Goal: Task Accomplishment & Management: Use online tool/utility

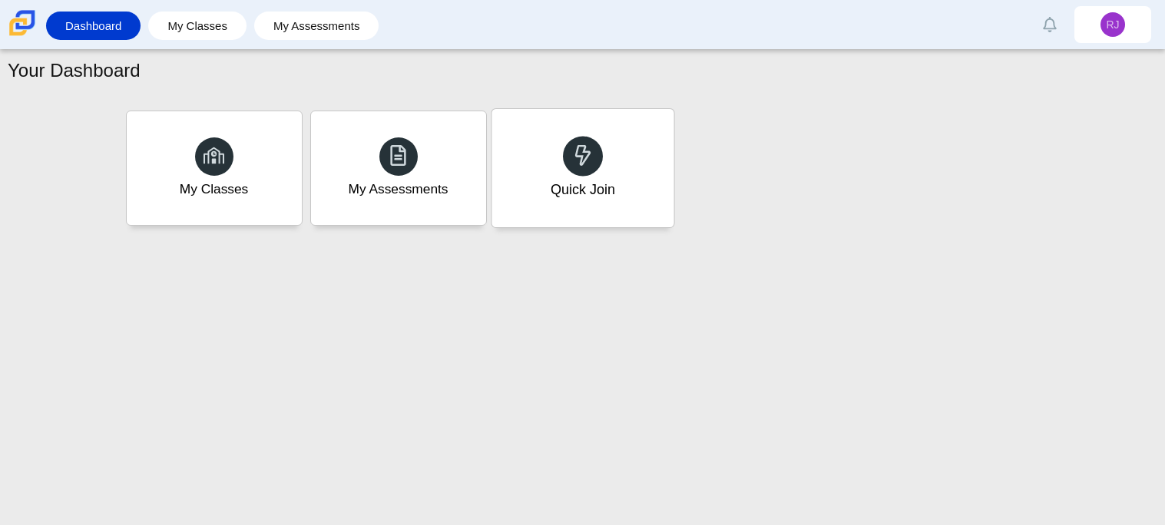
click at [628, 166] on div "Quick Join" at bounding box center [582, 168] width 182 height 118
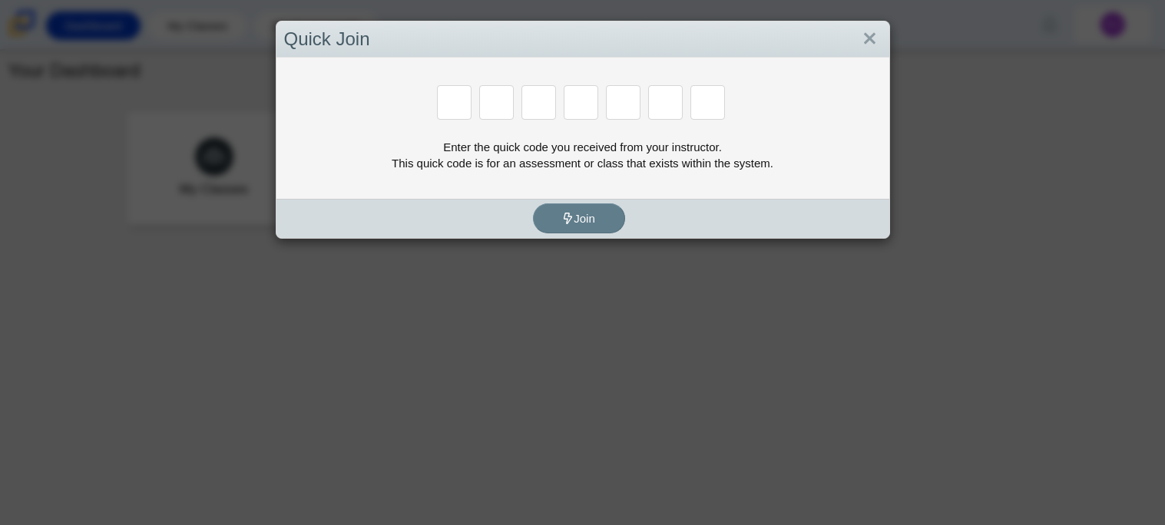
click at [462, 107] on input "Enter Access Code Digit 1" at bounding box center [454, 102] width 35 height 35
type input "b"
type input "m"
type input "3"
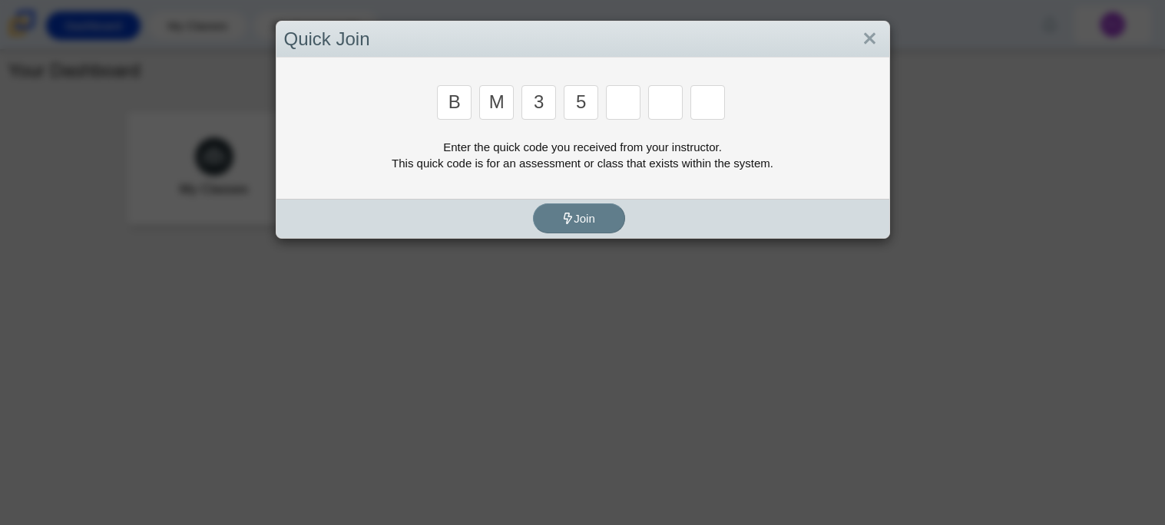
type input "5"
type input "3"
type input "g"
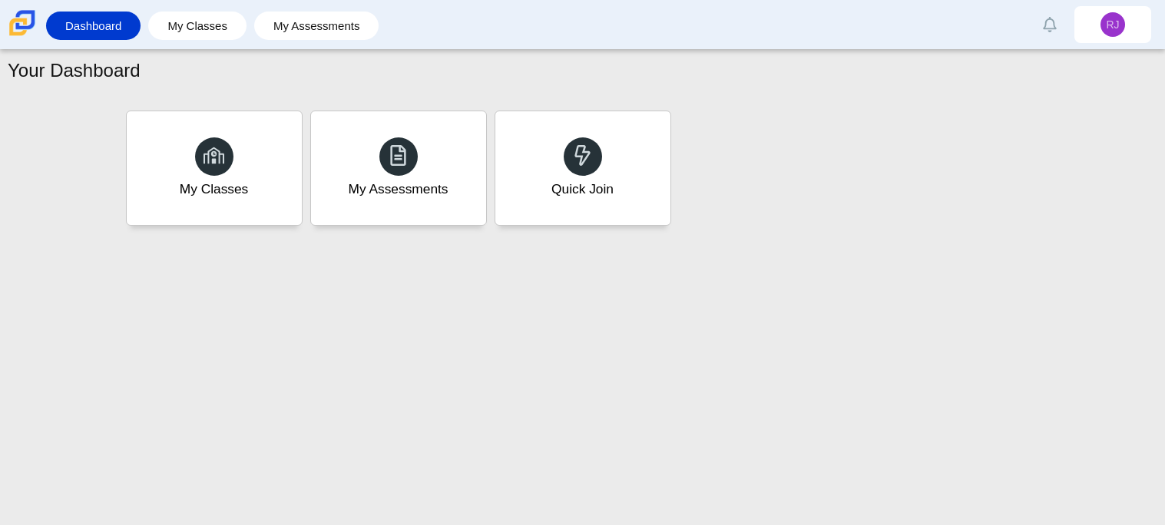
type input "b"
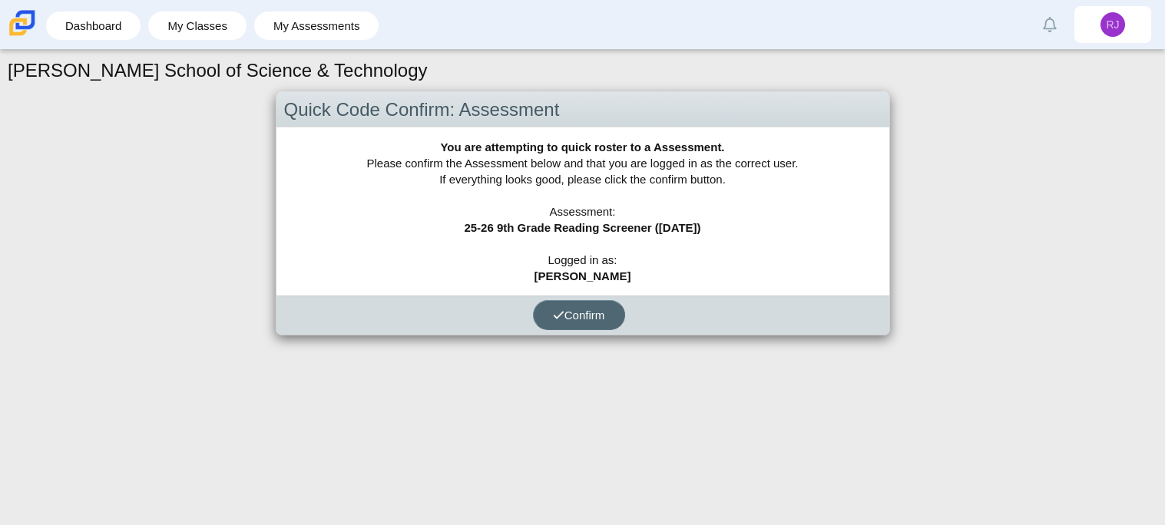
click at [564, 322] on button "Confirm" at bounding box center [579, 315] width 92 height 30
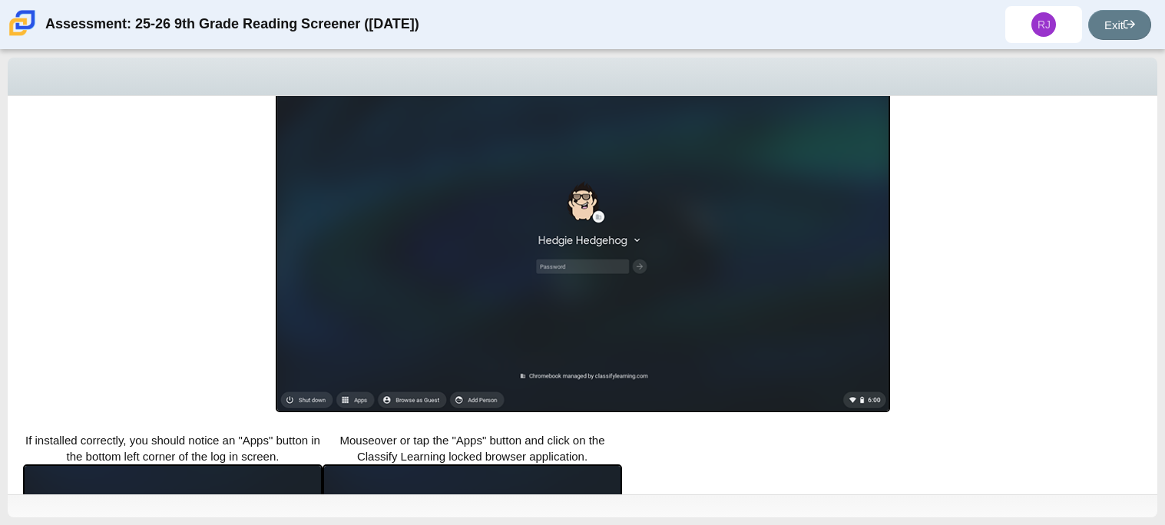
scroll to position [372, 0]
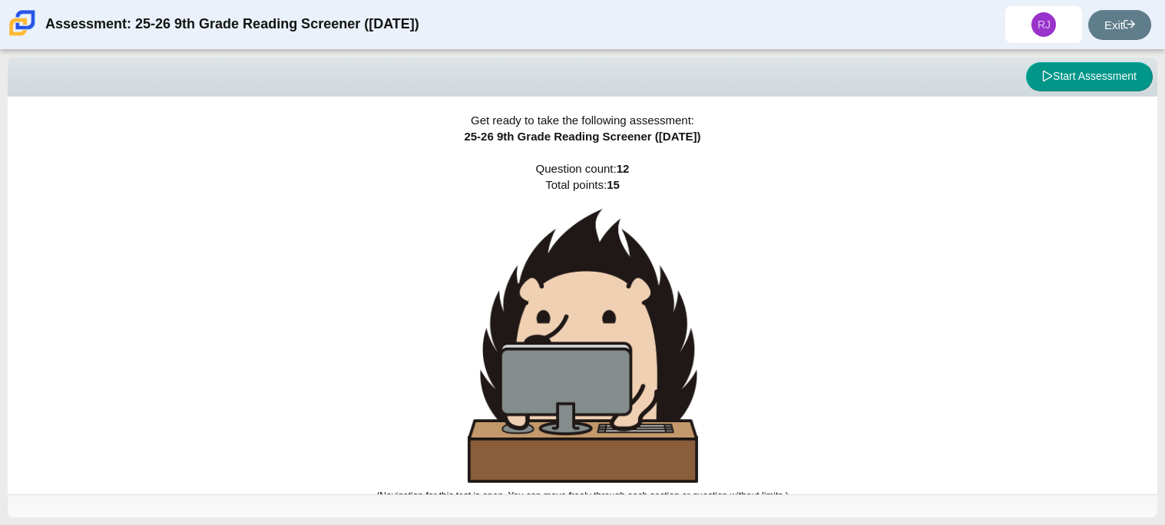
scroll to position [9, 0]
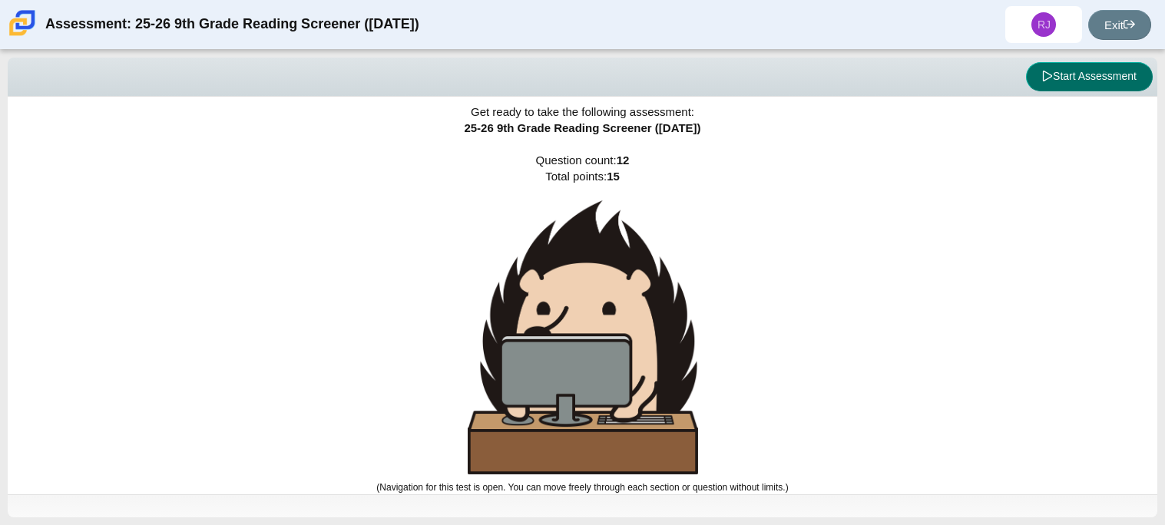
click at [1060, 85] on button "Start Assessment" at bounding box center [1089, 76] width 127 height 29
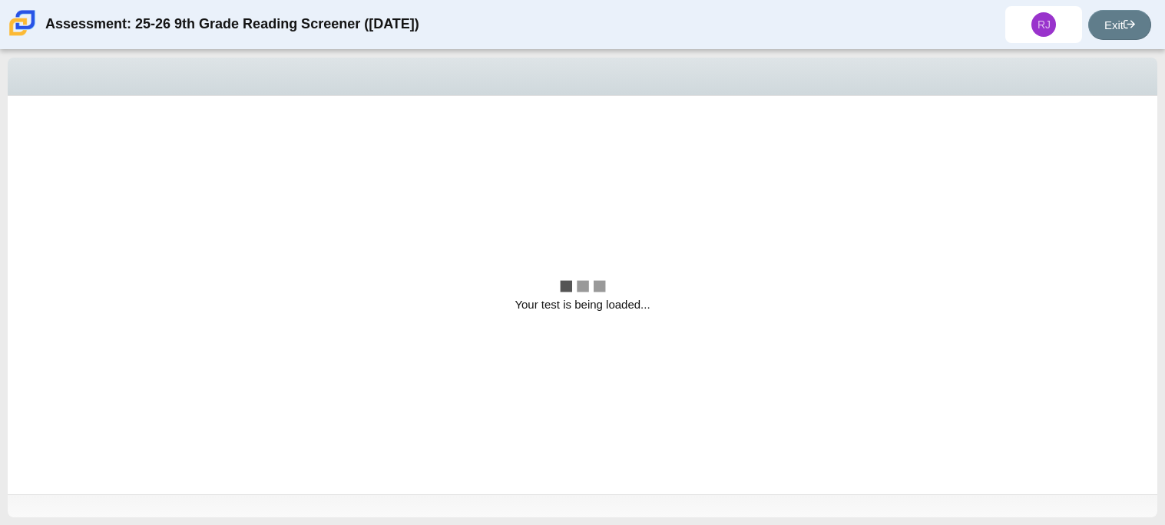
scroll to position [0, 0]
select select "ccc5b315-3c7c-471c-bf90-f22c8299c798"
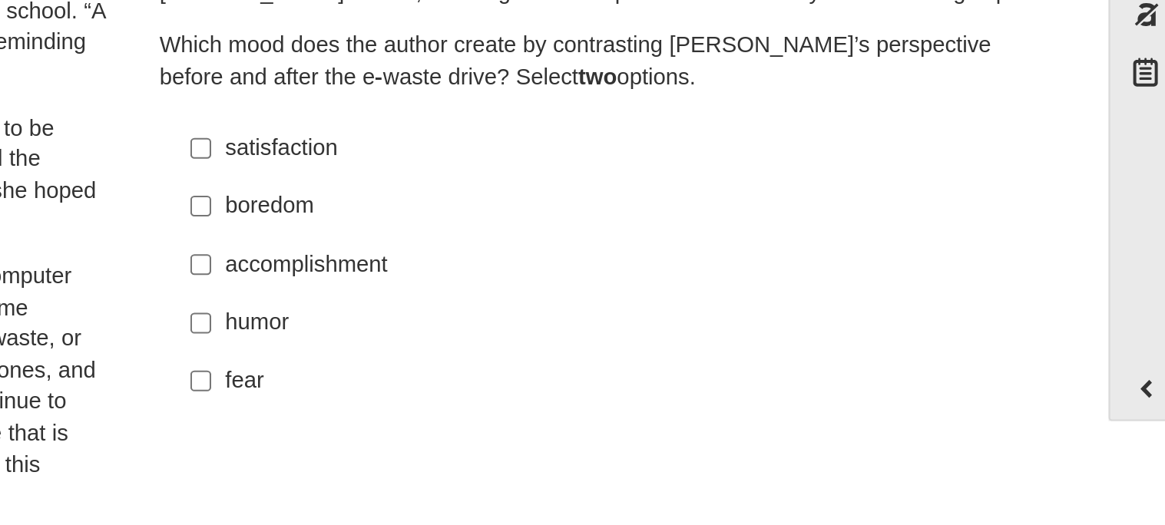
scroll to position [31, 0]
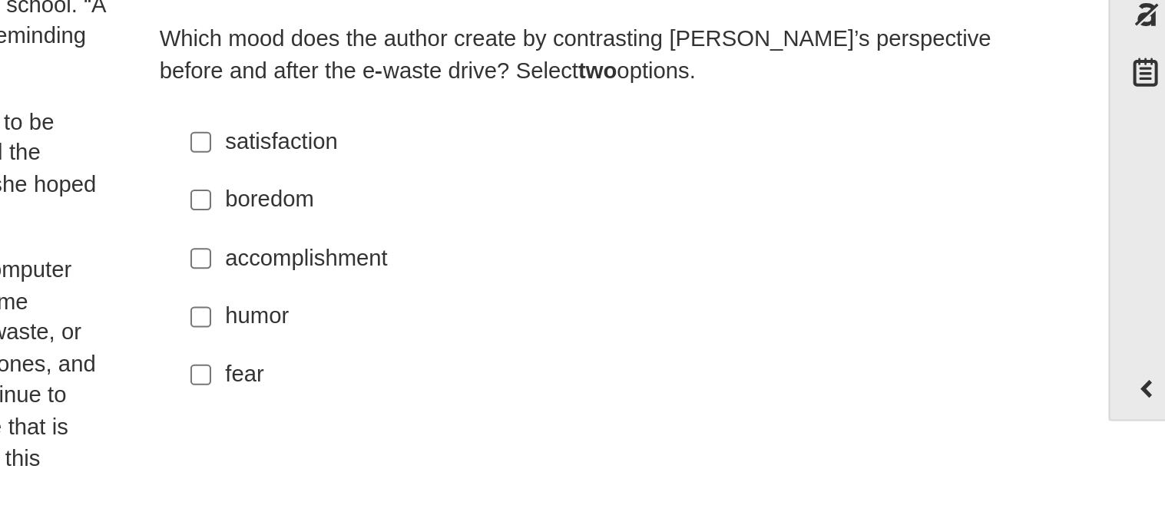
click at [724, 301] on div "accomplishment" at bounding box center [883, 297] width 388 height 15
click at [682, 301] on input "accomplishment accomplishment" at bounding box center [677, 297] width 10 height 28
checkbox input "true"
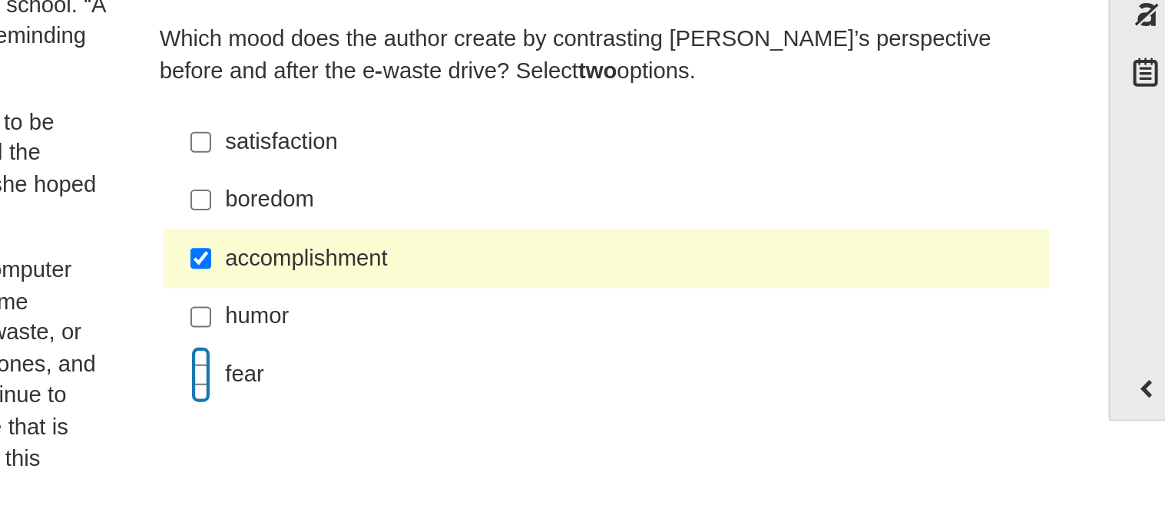
click at [672, 352] on input "fear fear" at bounding box center [677, 353] width 10 height 28
checkbox input "true"
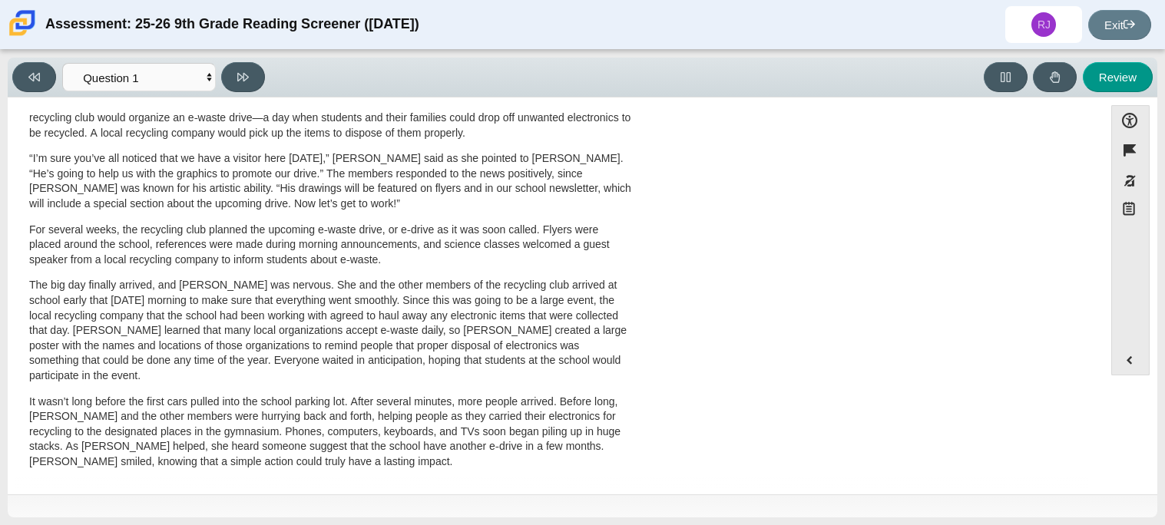
scroll to position [0, 0]
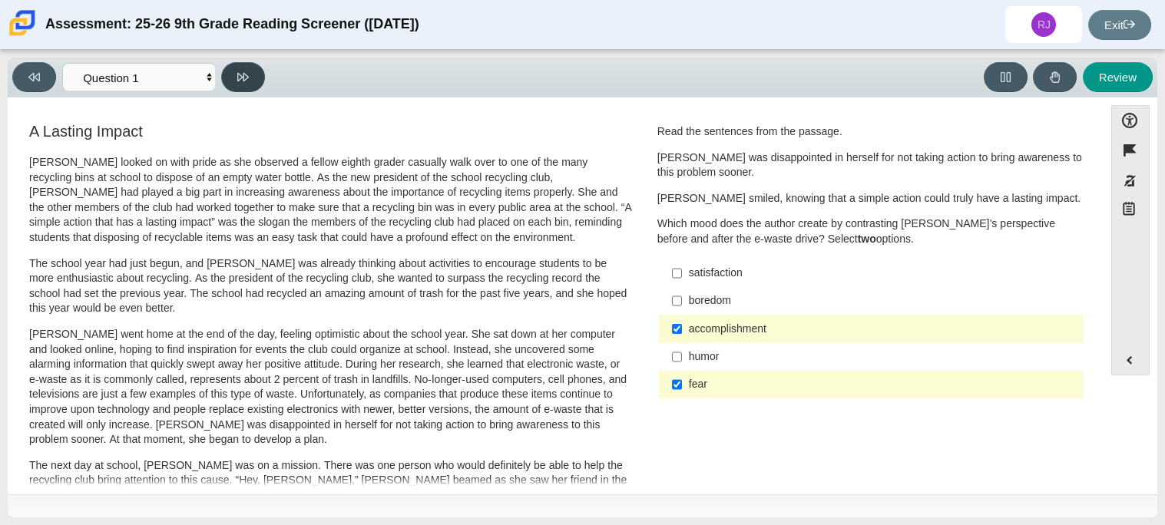
click at [227, 69] on button at bounding box center [243, 77] width 44 height 30
select select "0ff64528-ffd7-428d-b192-babfaadd44e8"
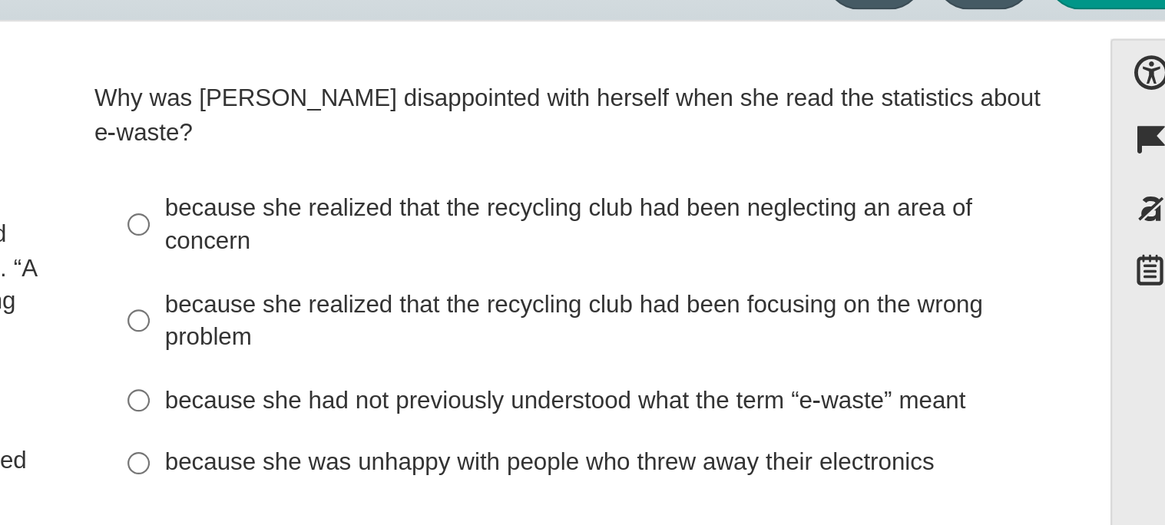
click at [885, 287] on div "because she was unhappy with people who threw away their electronics" at bounding box center [883, 294] width 388 height 15
click at [682, 285] on input "because she was unhappy with people who threw away their electronics because sh…" at bounding box center [677, 295] width 10 height 28
radio input "true"
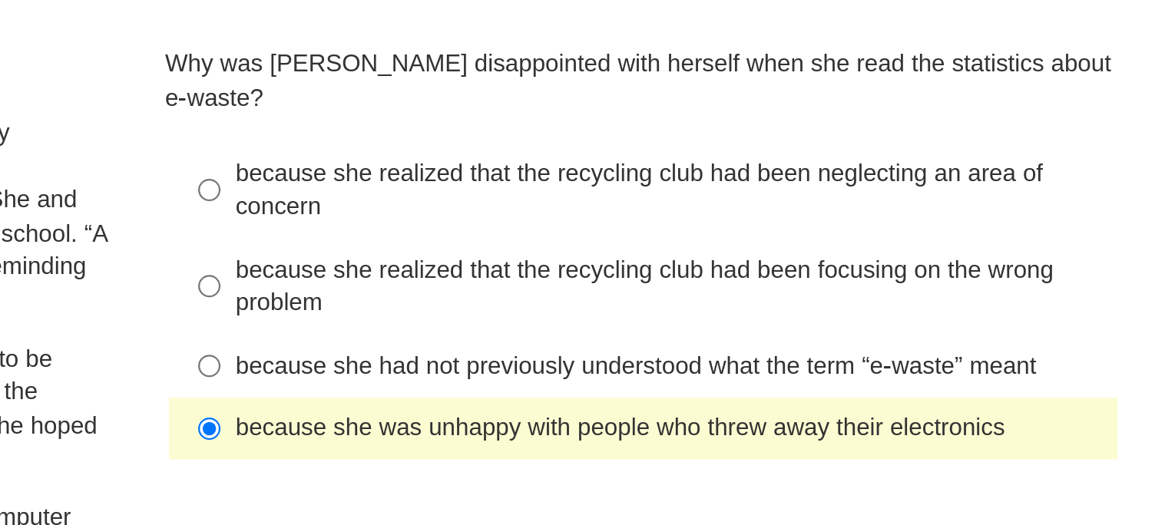
click at [911, 217] on div "because she realized that the recycling club had been focusing on the wrong pro…" at bounding box center [883, 232] width 388 height 30
click at [682, 214] on input "because she realized that the recycling club had been focusing on the wrong pro…" at bounding box center [677, 231] width 10 height 43
radio input "true"
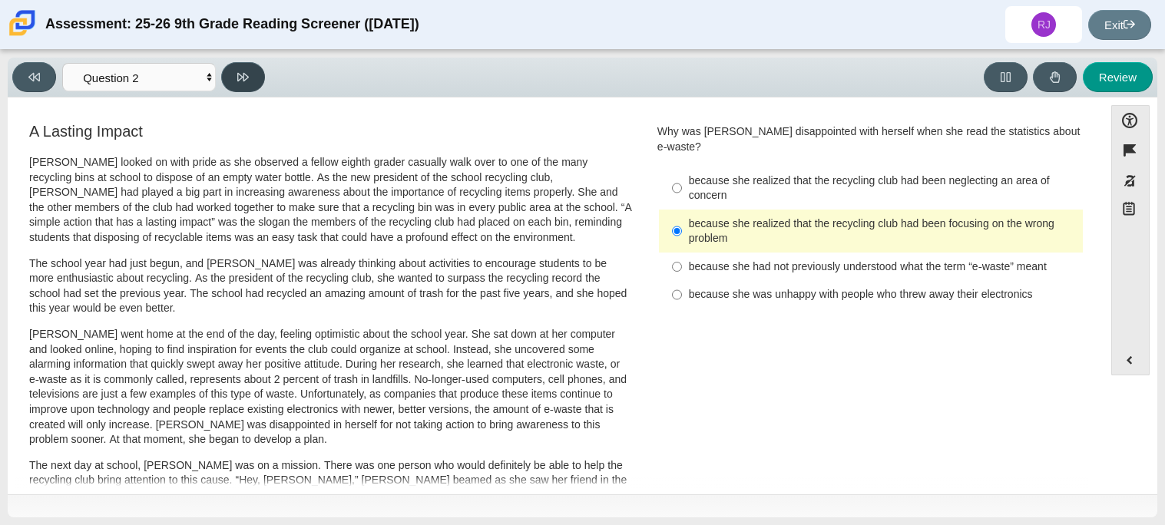
click at [254, 87] on button at bounding box center [243, 77] width 44 height 30
select select "7ce3d843-6974-4858-901c-1ff39630e843"
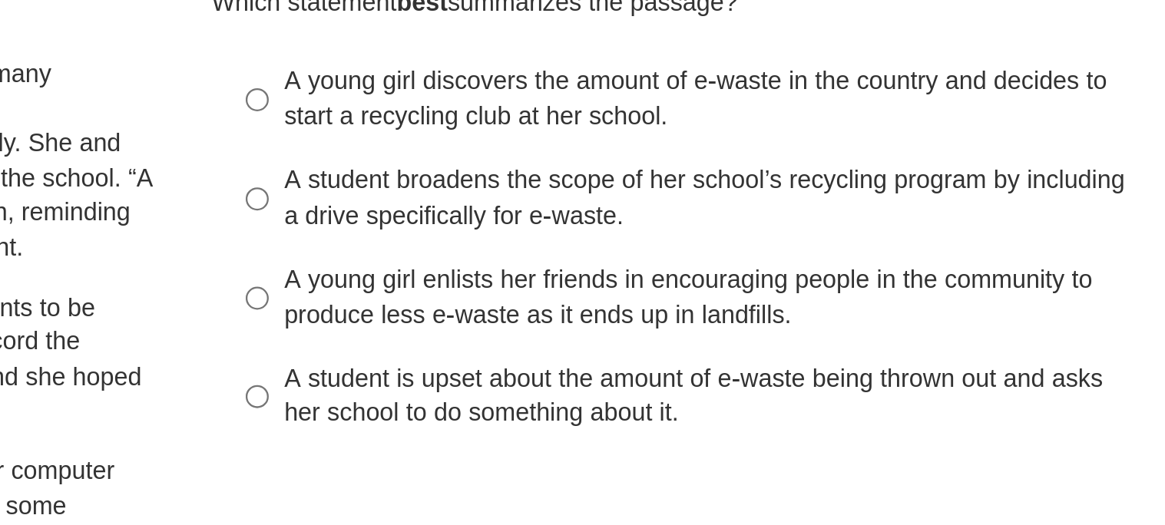
click at [851, 173] on div "A young girl discovers the amount of e-waste in the country and decides to star…" at bounding box center [883, 173] width 388 height 30
click at [682, 173] on input "A young girl discovers the amount of e-waste in the country and decides to star…" at bounding box center [677, 173] width 10 height 43
radio input "true"
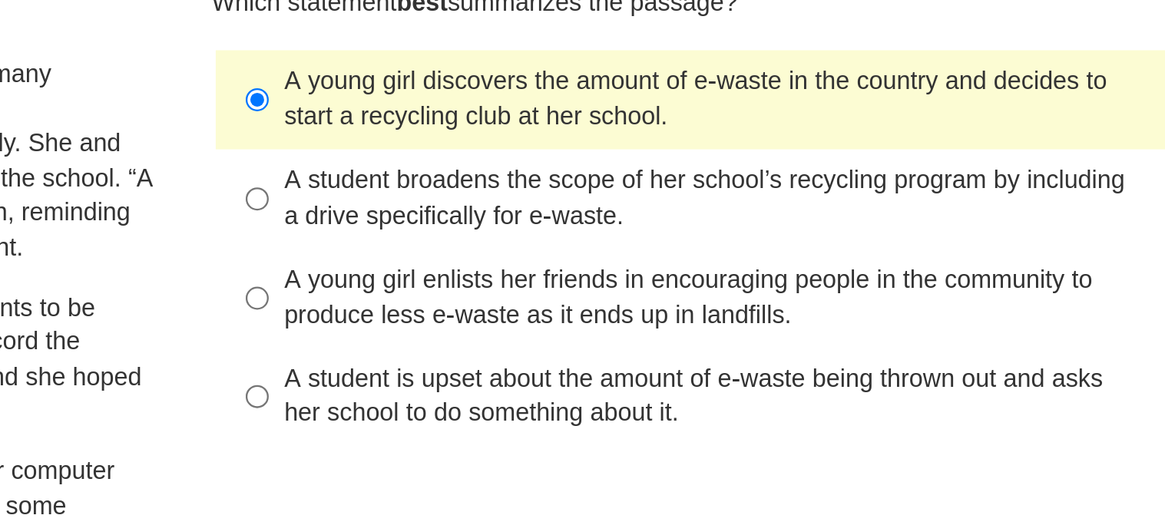
click at [838, 220] on div "A student broadens the scope of her school’s recycling program by including a d…" at bounding box center [883, 216] width 388 height 30
click at [682, 220] on input "A student broadens the scope of her school’s recycling program by including a d…" at bounding box center [677, 216] width 10 height 43
radio input "true"
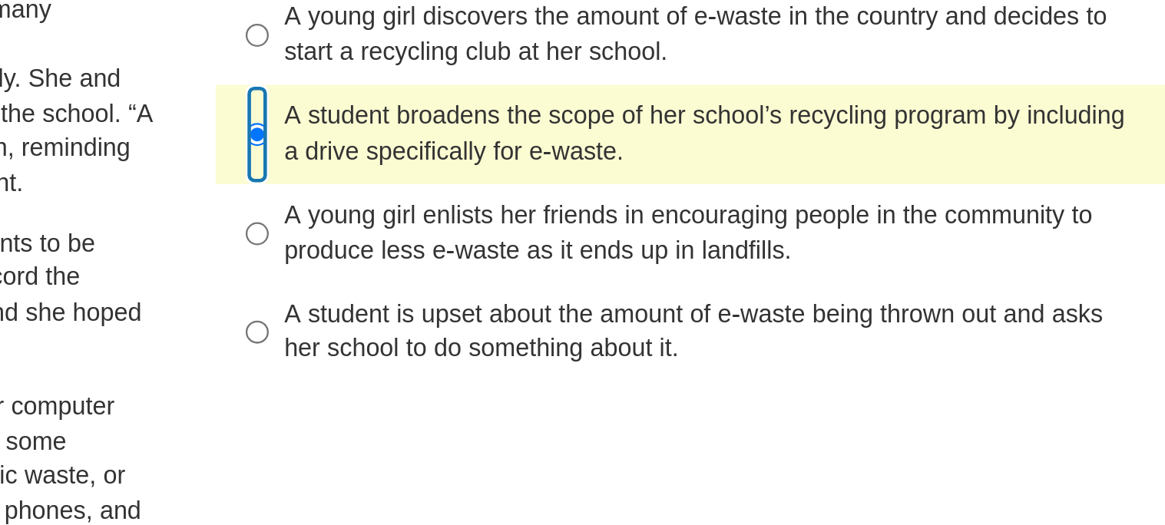
scroll to position [28, 0]
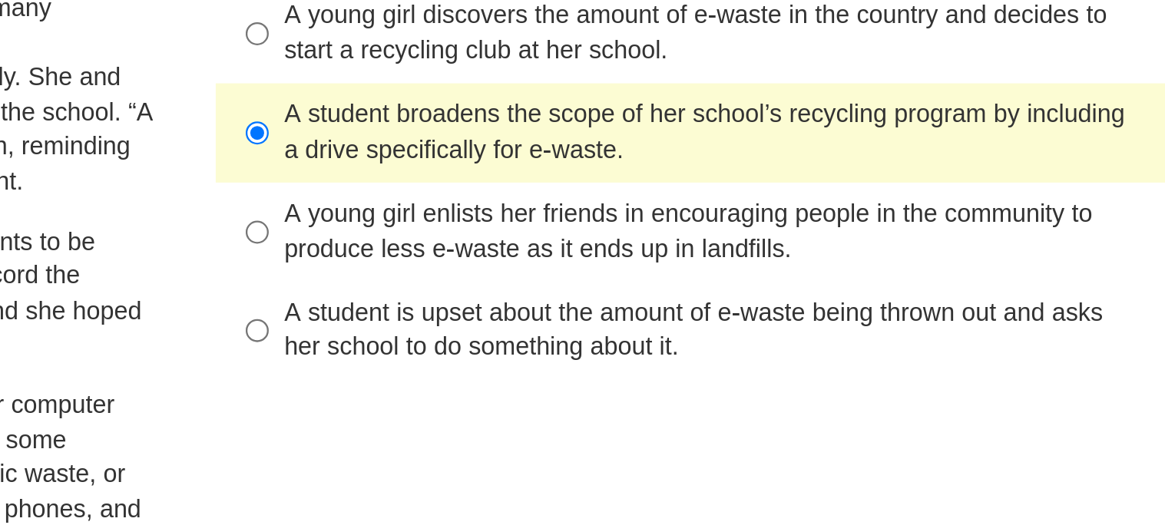
click at [836, 153] on div "A young girl discovers the amount of e-waste in the country and decides to star…" at bounding box center [883, 145] width 388 height 30
click at [682, 153] on input "A young girl discovers the amount of e-waste in the country and decides to star…" at bounding box center [677, 145] width 10 height 43
radio input "true"
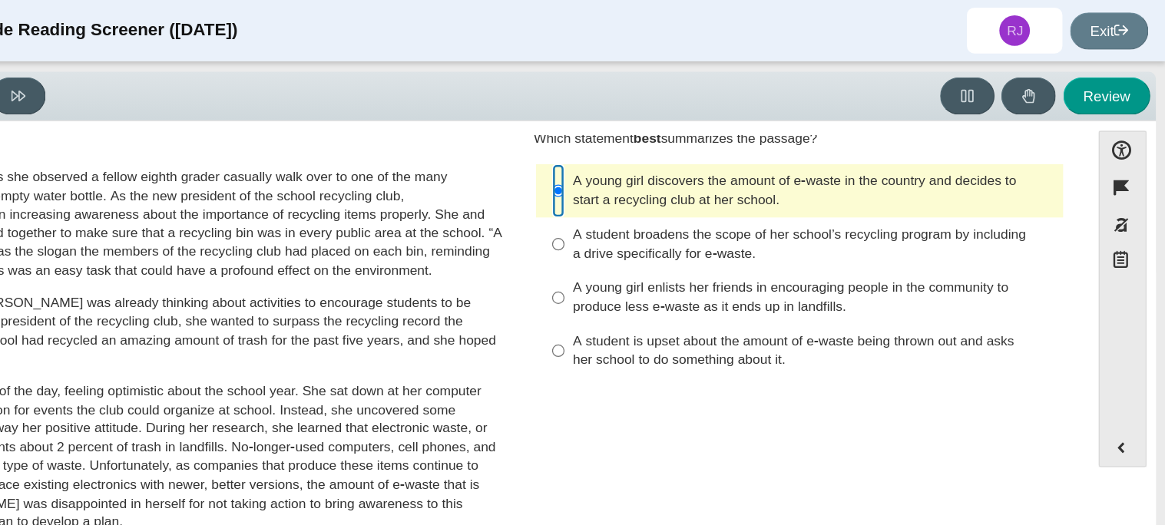
scroll to position [0, 0]
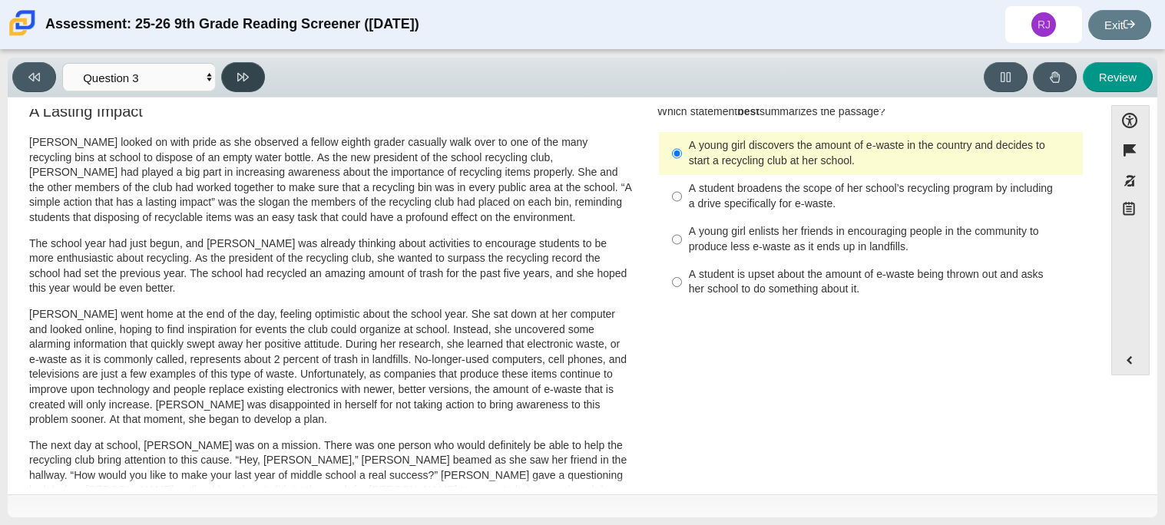
click at [254, 76] on button at bounding box center [243, 77] width 44 height 30
select select "ca9ea0f1-49c5-4bd1-83b0-472c18652b42"
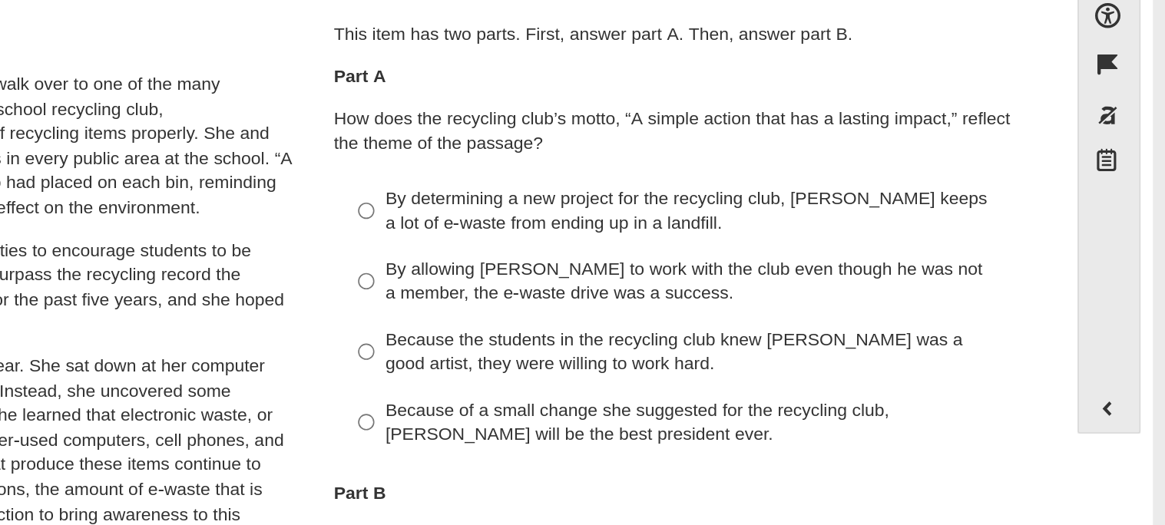
click at [1011, 239] on div "By determining a new project for the recycling club, [PERSON_NAME] keeps a lot …" at bounding box center [883, 240] width 388 height 30
click at [682, 239] on input "By determining a new project for the recycling club, [PERSON_NAME] keeps a lot …" at bounding box center [677, 239] width 10 height 43
radio input "true"
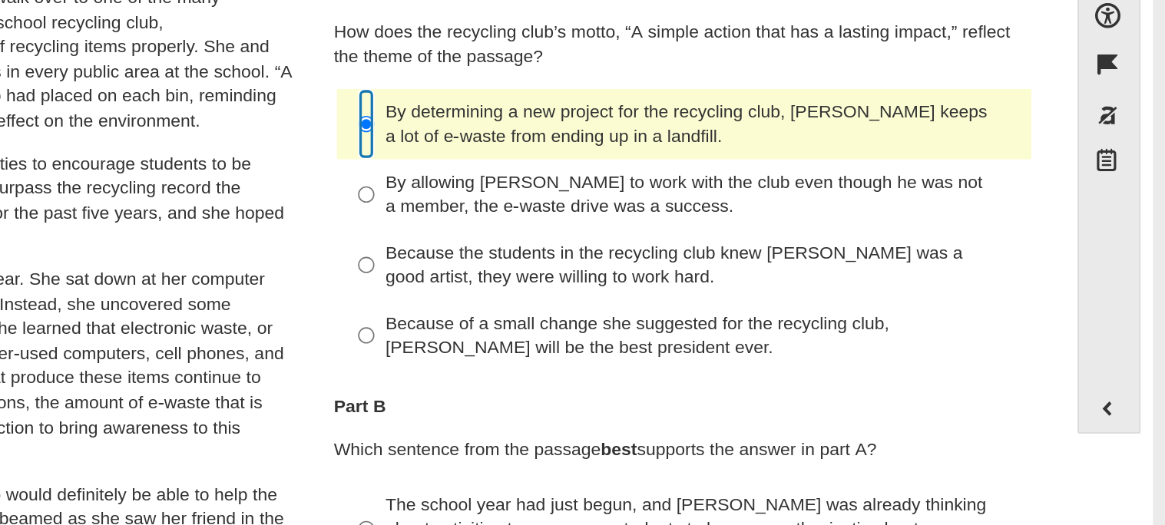
scroll to position [35, 0]
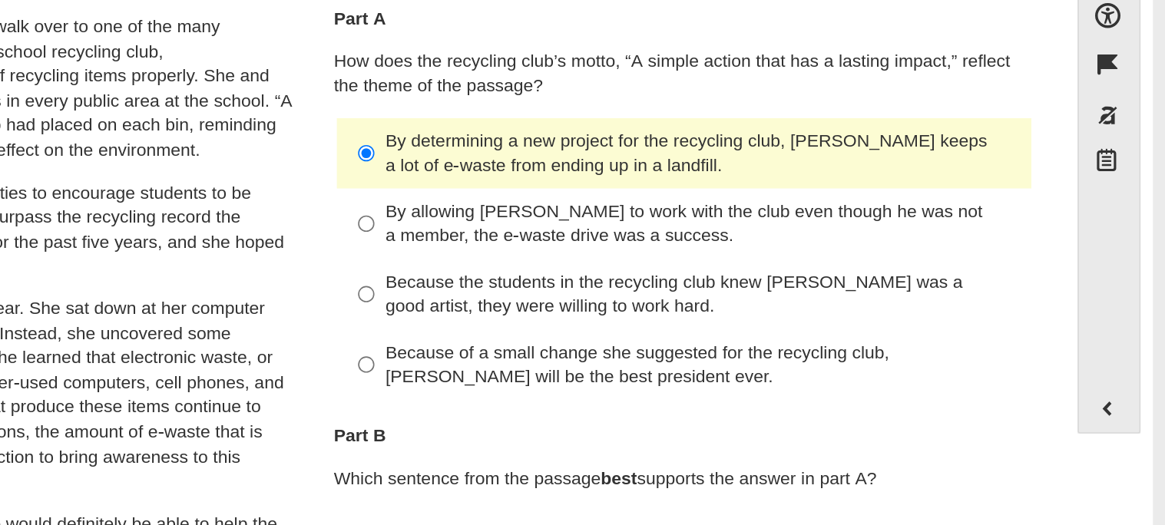
click at [845, 337] on div "Because of a small change she suggested for the recycling club, [PERSON_NAME] w…" at bounding box center [883, 334] width 388 height 30
click at [682, 337] on input "Because of a small change she suggested for the recycling club, [PERSON_NAME] w…" at bounding box center [677, 333] width 10 height 43
radio input "true"
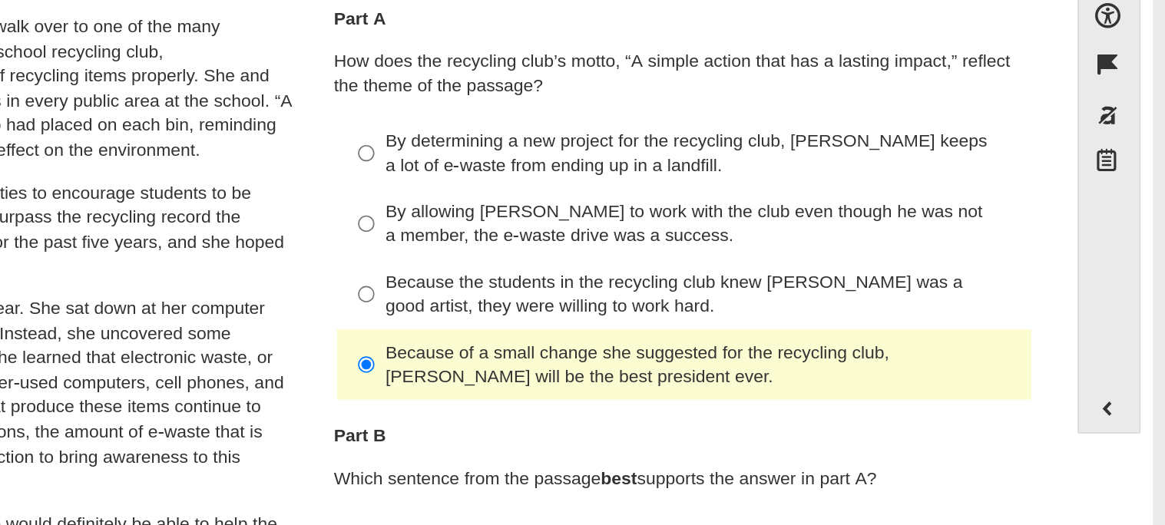
click at [785, 235] on div "By allowing [PERSON_NAME] to work with the club even though he was not a member…" at bounding box center [883, 248] width 388 height 30
click at [682, 235] on input "By allowing [PERSON_NAME] to work with the club even though he was not a member…" at bounding box center [677, 247] width 10 height 43
radio input "true"
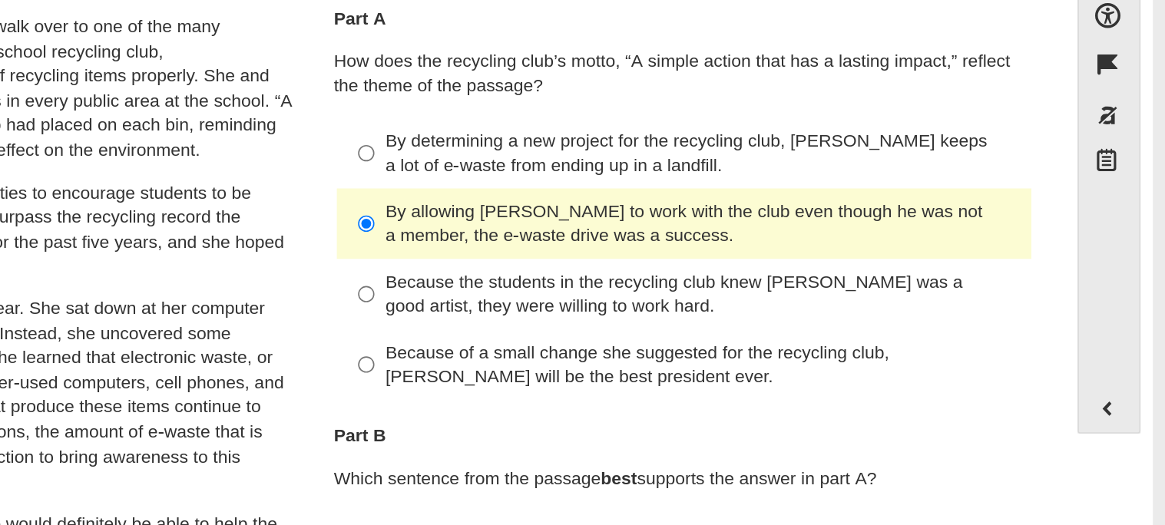
click at [851, 190] on div "By determining a new project for the recycling club, [PERSON_NAME] keeps a lot …" at bounding box center [883, 205] width 388 height 30
click at [682, 189] on input "By determining a new project for the recycling club, [PERSON_NAME] keeps a lot …" at bounding box center [677, 204] width 10 height 43
radio input "true"
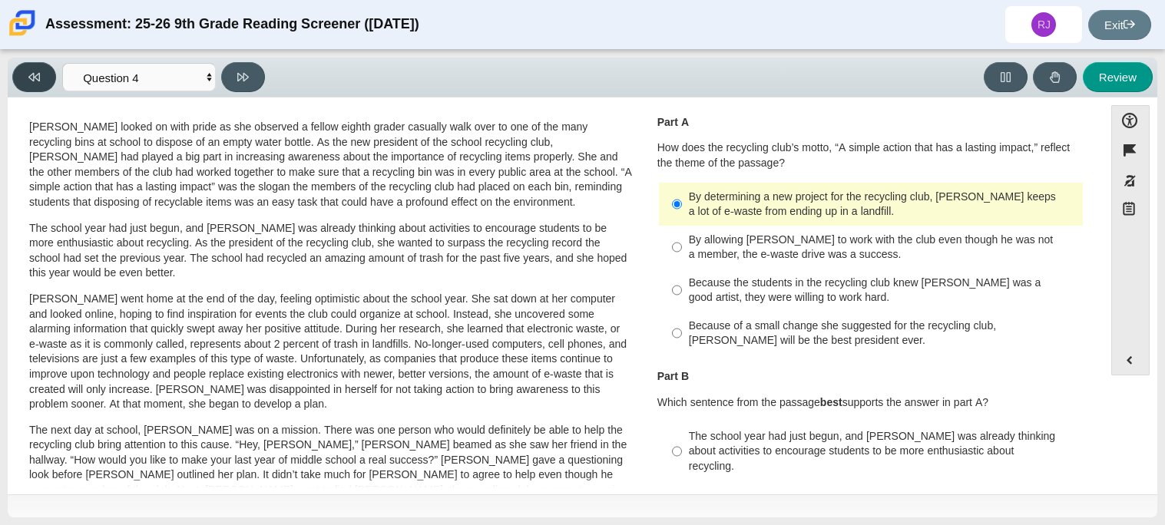
click at [47, 69] on button at bounding box center [34, 77] width 44 height 30
select select "7ce3d843-6974-4858-901c-1ff39630e843"
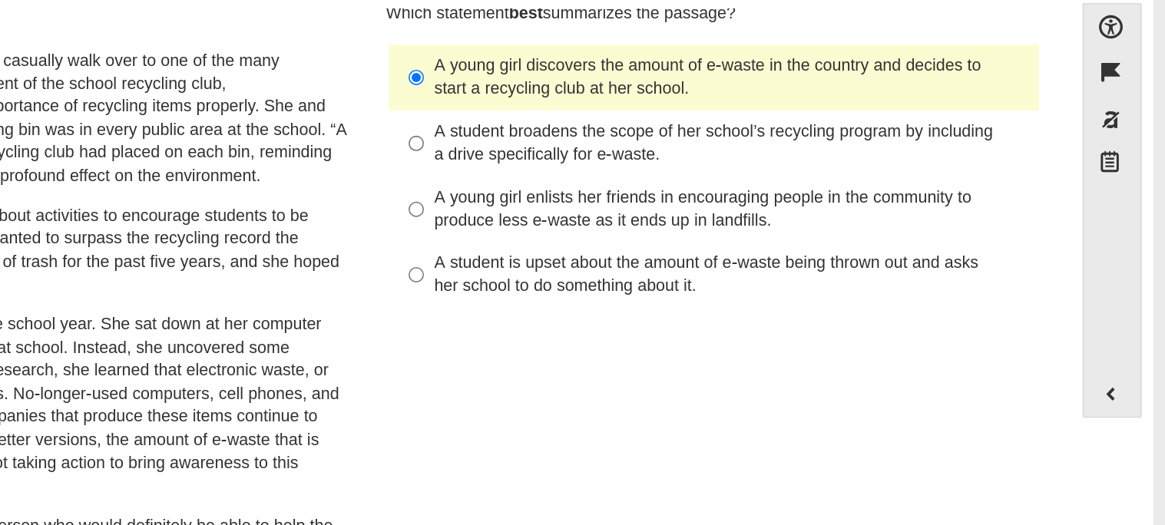
scroll to position [17, 0]
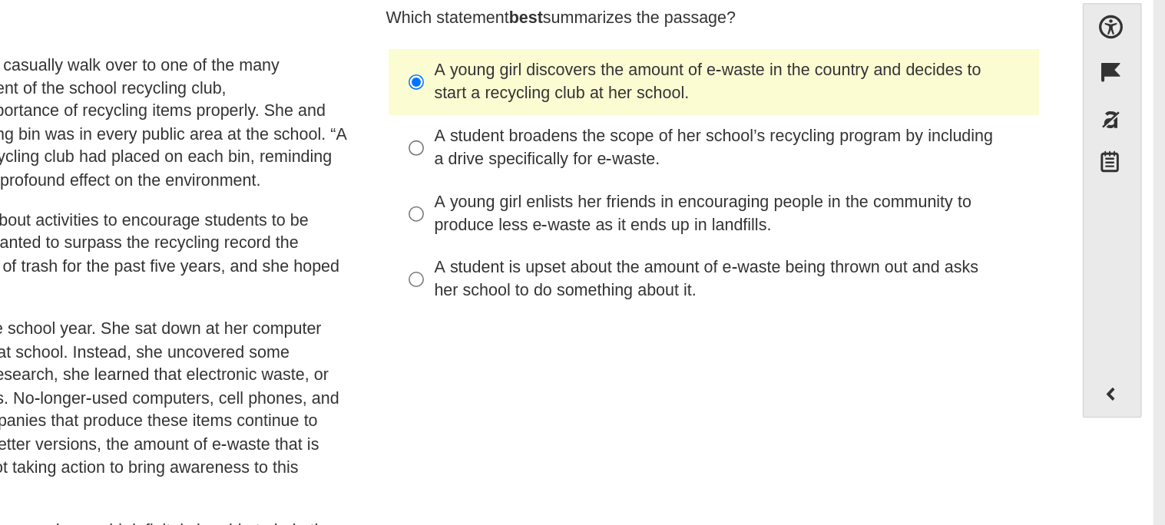
click at [886, 243] on div "A young girl enlists her friends in encouraging people in the community to prod…" at bounding box center [883, 242] width 388 height 30
click at [682, 243] on input "A young girl enlists her friends in encouraging people in the community to prod…" at bounding box center [677, 242] width 10 height 43
radio input "true"
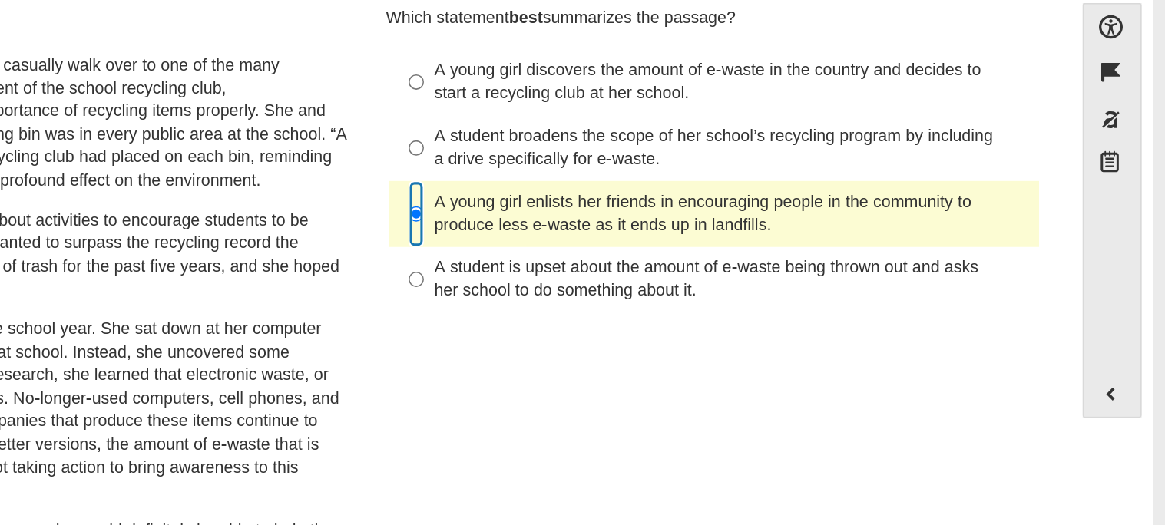
scroll to position [0, 0]
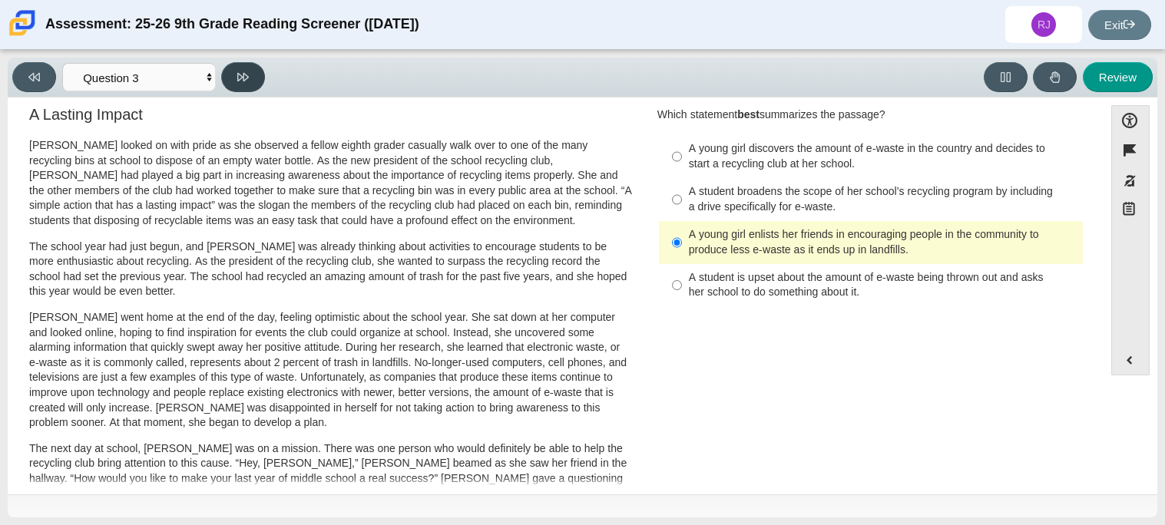
click at [249, 81] on button at bounding box center [243, 77] width 44 height 30
select select "ca9ea0f1-49c5-4bd1-83b0-472c18652b42"
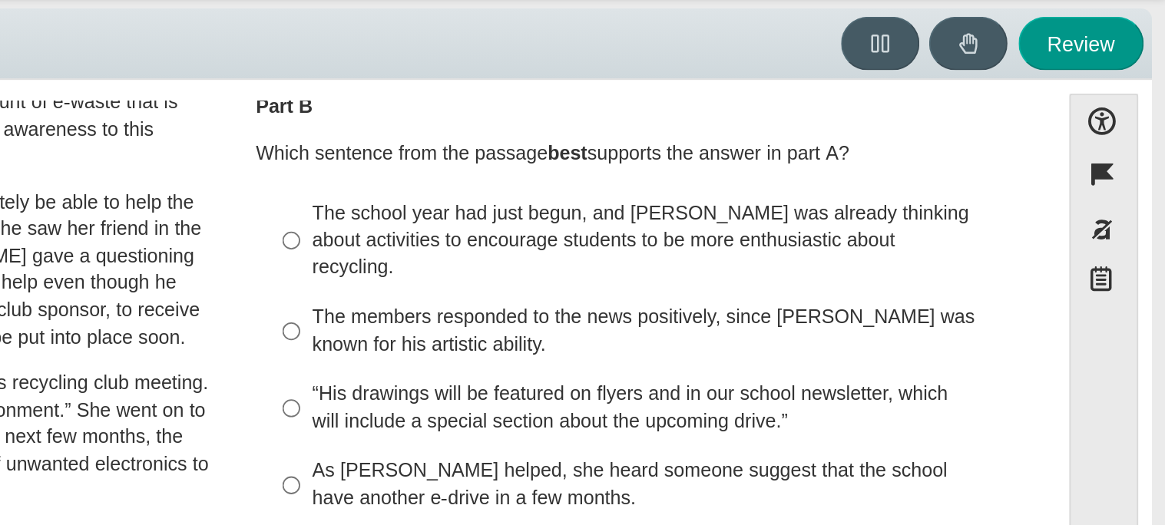
scroll to position [301, 0]
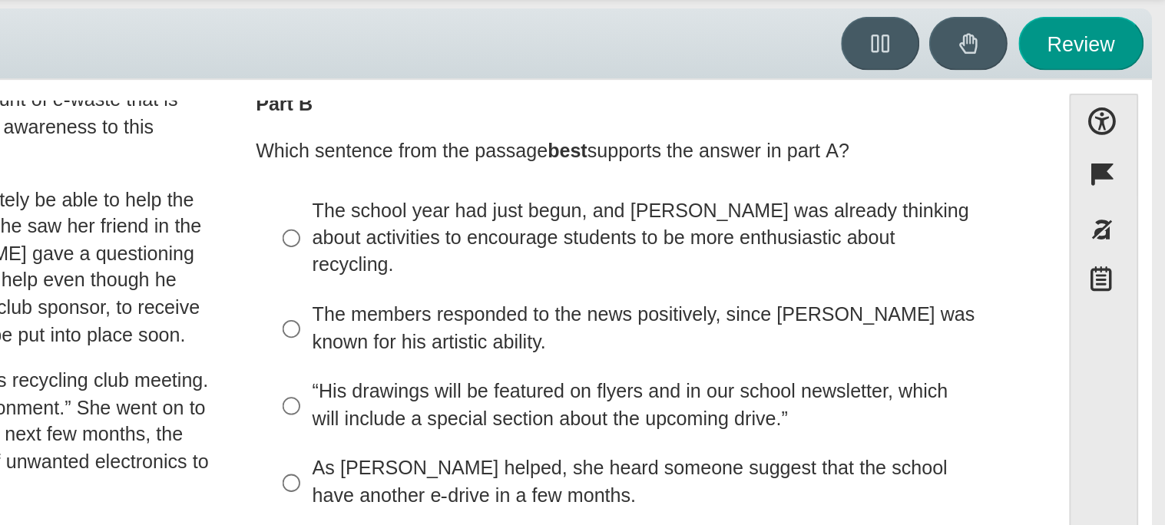
click at [813, 174] on div "The school year had just begun, and [PERSON_NAME] was already thinking about ac…" at bounding box center [883, 186] width 388 height 45
click at [682, 174] on input "The school year had just begun, and [PERSON_NAME] was already thinking about ac…" at bounding box center [677, 186] width 10 height 58
radio input "true"
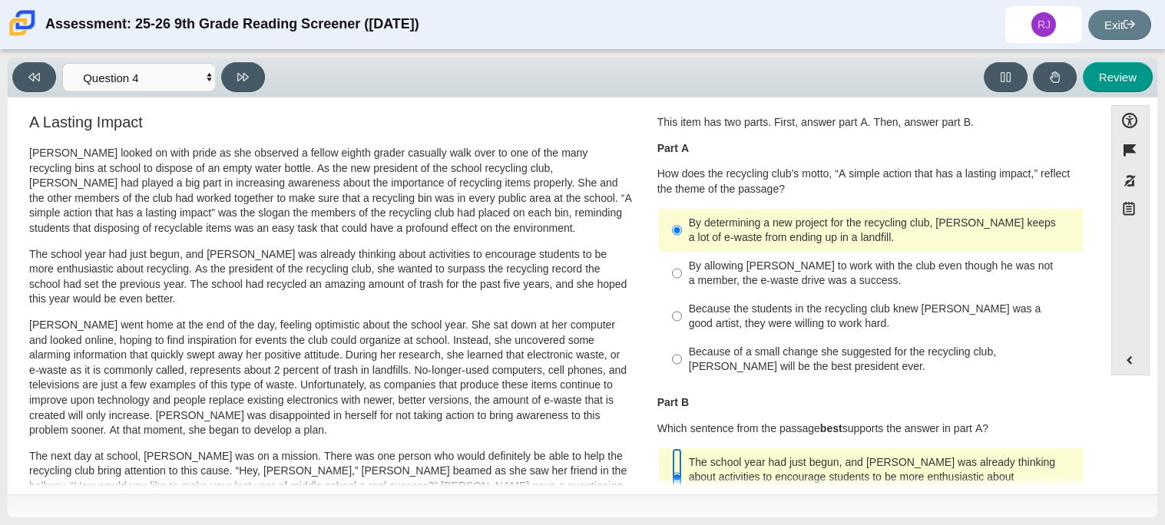
scroll to position [11, 0]
click at [261, 78] on button at bounding box center [243, 77] width 44 height 30
select select "e41f1a79-e29f-4095-8030-a53364015bed"
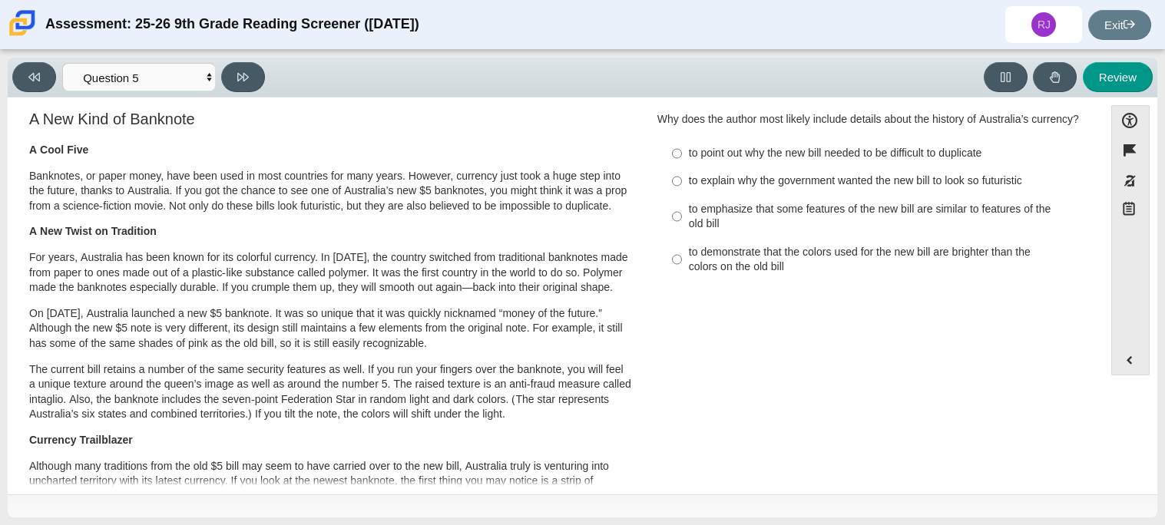
scroll to position [13, 0]
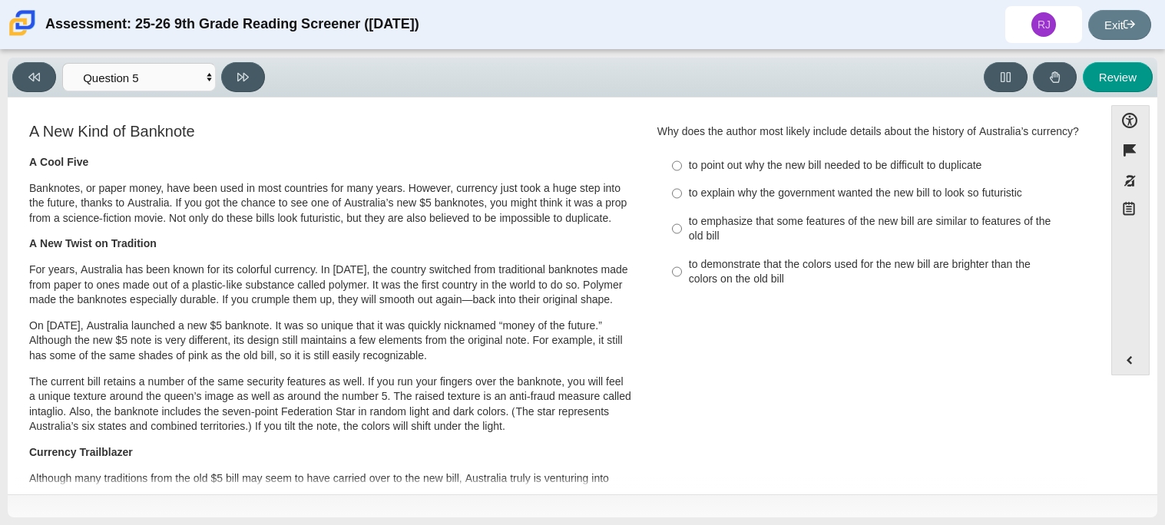
click at [230, 247] on p "A New Twist on Tradition" at bounding box center [330, 243] width 603 height 15
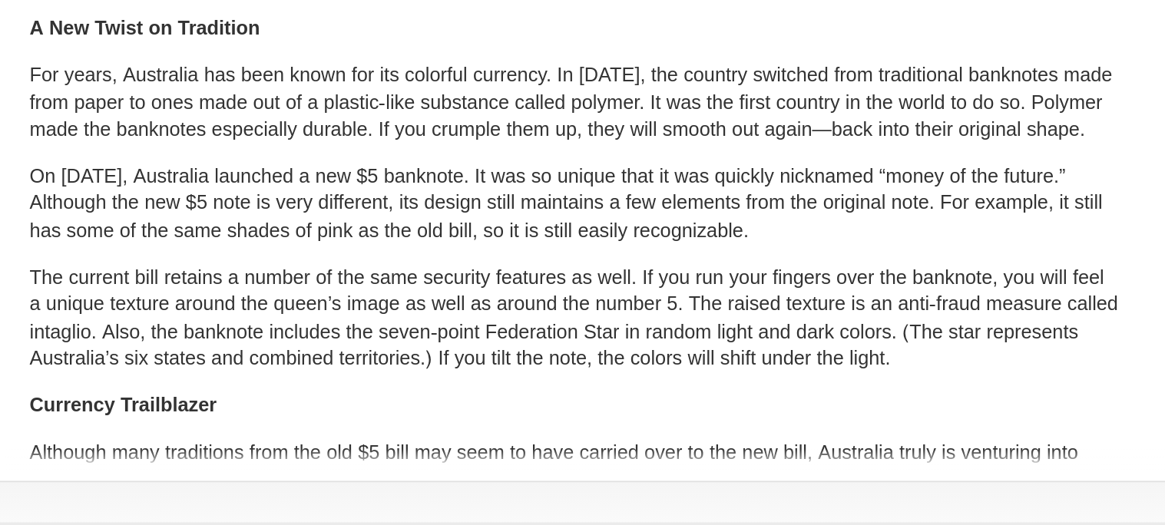
click at [144, 336] on p "On [DATE], Australia launched a new $5 banknote. It was so unique that it was q…" at bounding box center [330, 341] width 603 height 45
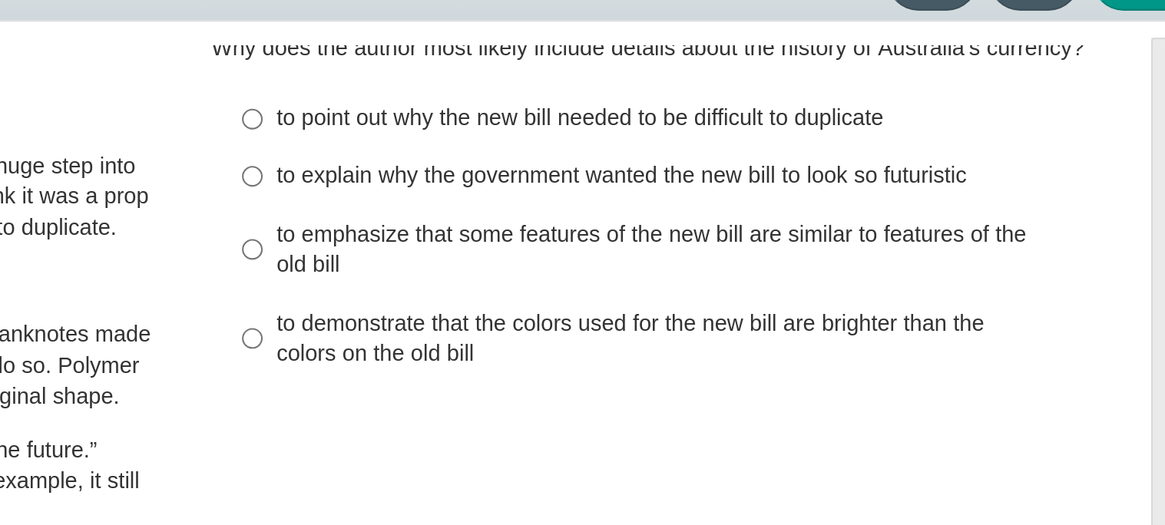
scroll to position [27, 0]
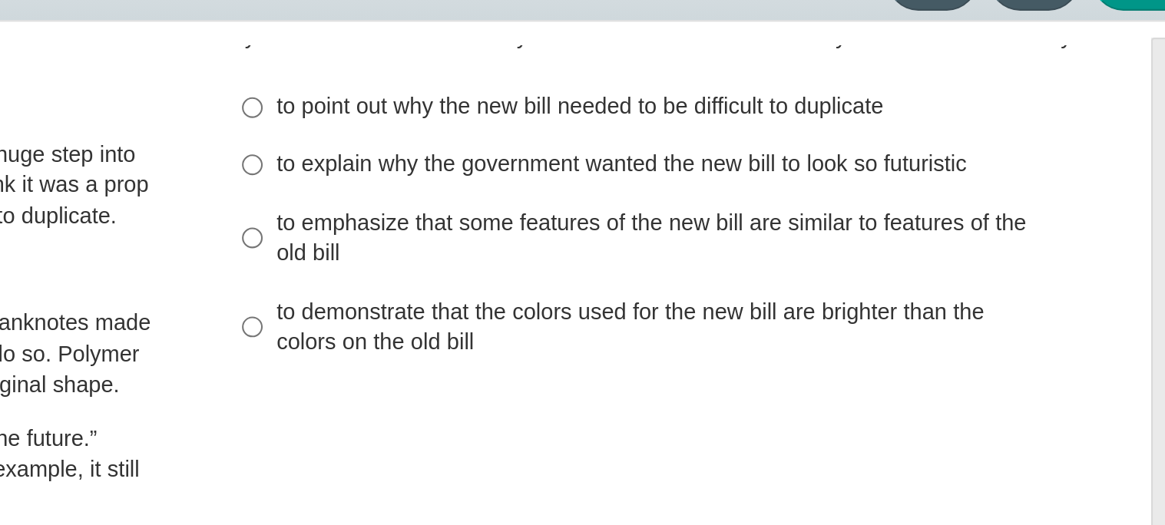
click at [781, 204] on div "to emphasize that some features of the new bill are similar to features of the …" at bounding box center [883, 202] width 388 height 30
click at [682, 204] on input "to emphasize that some features of the new bill are similar to features of the …" at bounding box center [677, 201] width 10 height 43
radio input "true"
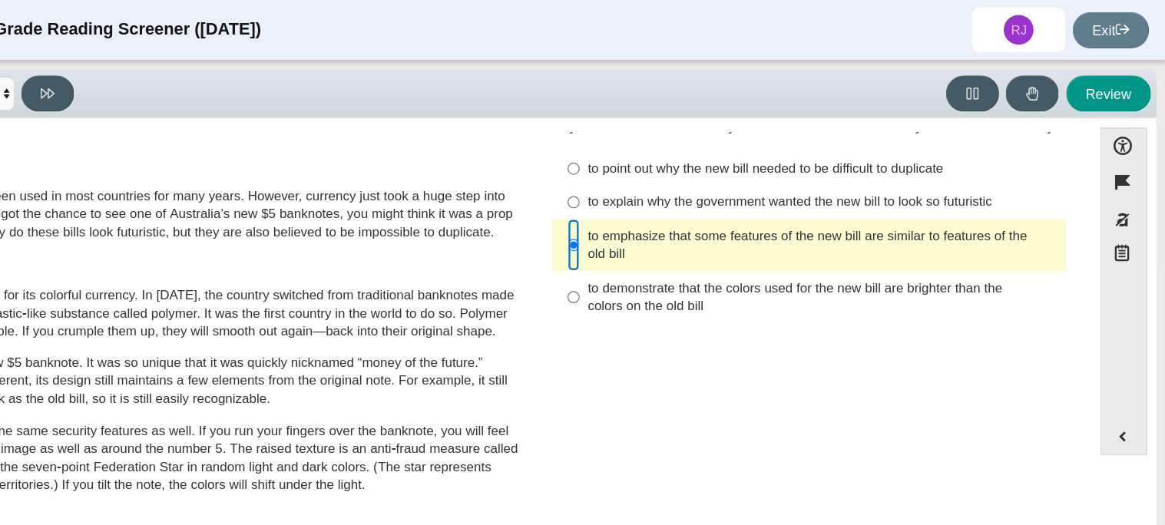
scroll to position [0, 0]
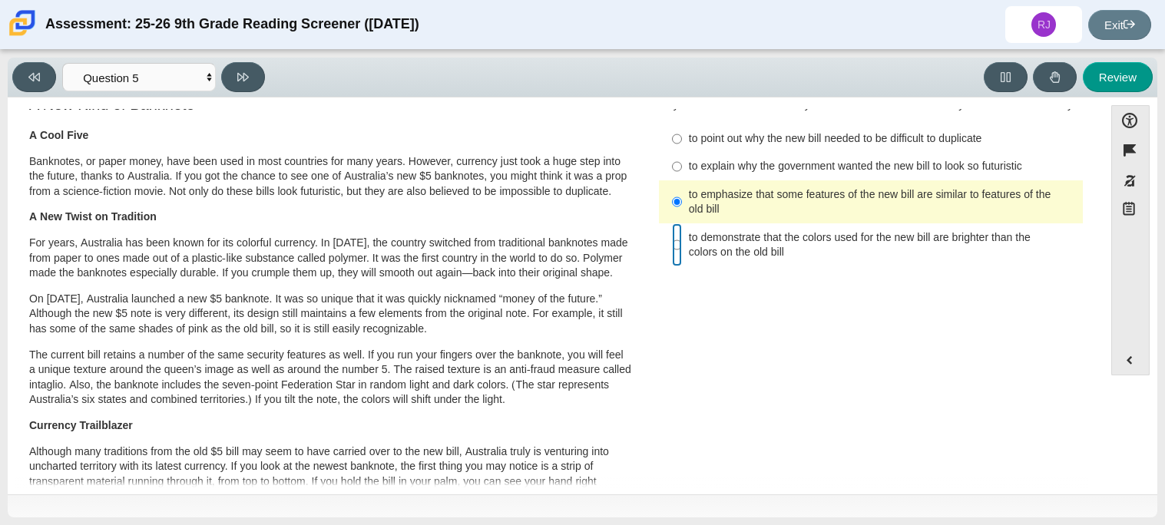
click at [672, 243] on input "to demonstrate that the colors used for the new bill are brighter than the colo…" at bounding box center [677, 244] width 10 height 43
radio input "true"
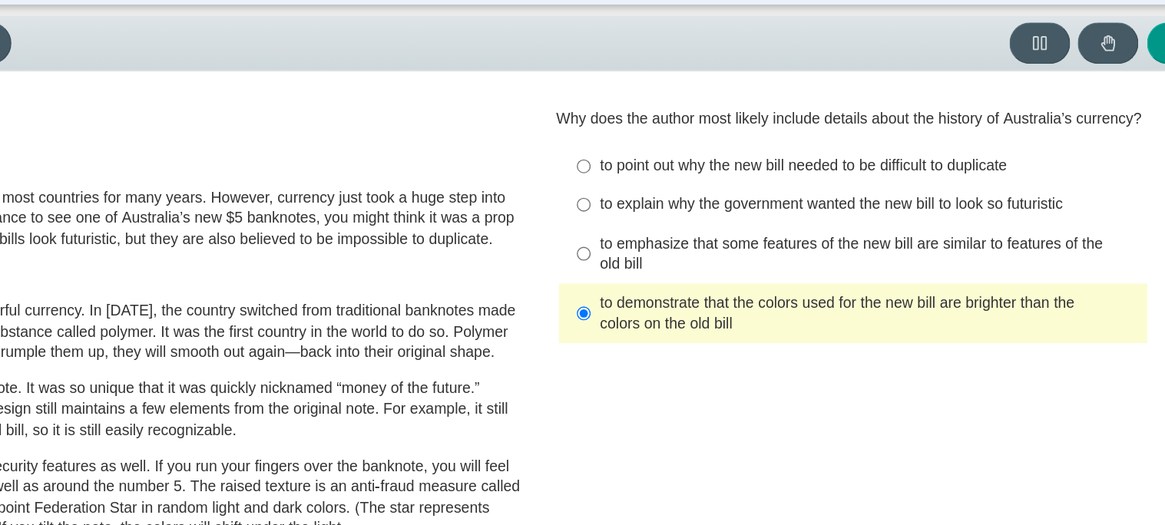
click at [835, 169] on div "to point out why the new bill needed to be difficult to duplicate" at bounding box center [883, 165] width 388 height 15
click at [682, 169] on input "to point out why the new bill needed to be difficult to duplicate to point out …" at bounding box center [677, 166] width 10 height 28
radio input "true"
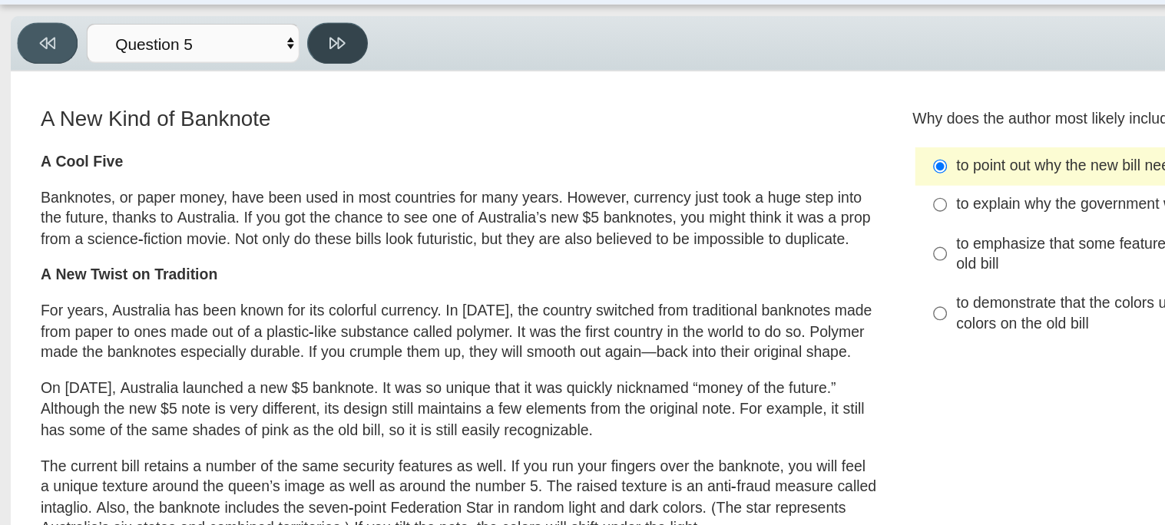
click at [256, 68] on button at bounding box center [243, 77] width 44 height 30
select select "69146e31-7b3d-4a3e-9ce6-f30c24342ae0"
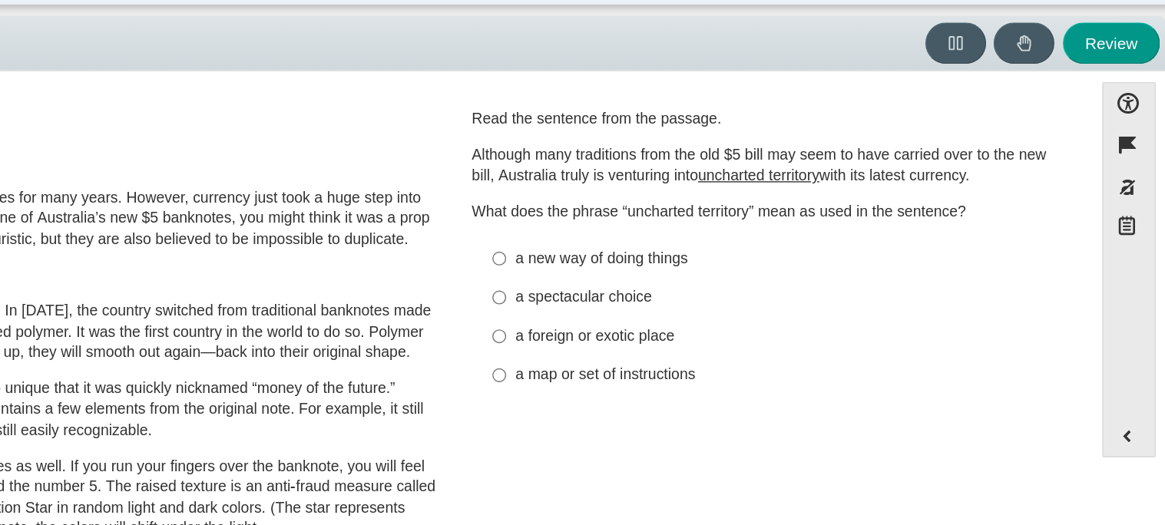
click at [894, 228] on div "a new way of doing things" at bounding box center [883, 232] width 388 height 15
click at [682, 228] on input "a new way of doing things a new way of doing things" at bounding box center [677, 232] width 10 height 28
radio input "true"
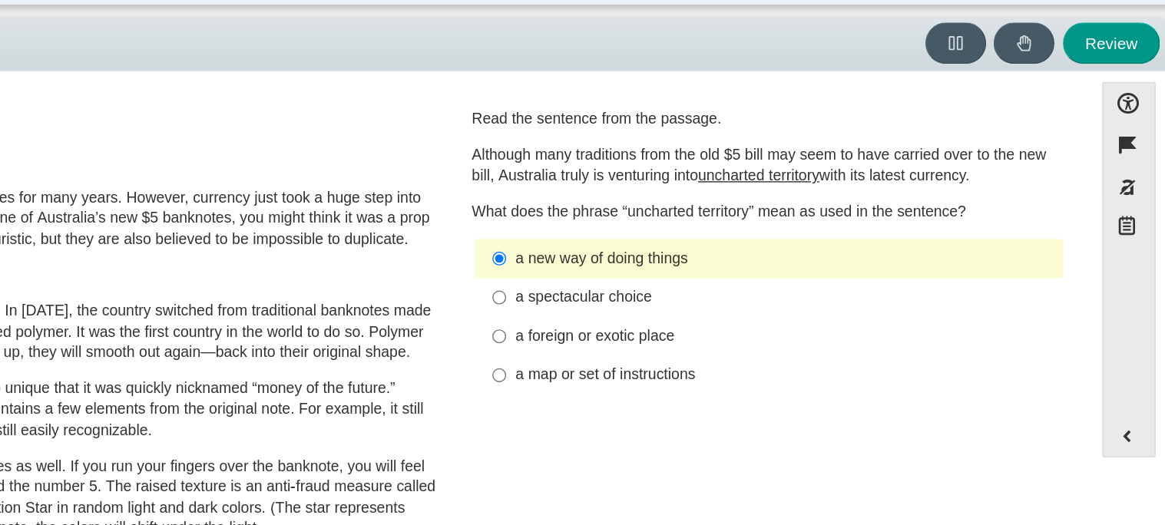
click at [833, 286] on div "a foreign or exotic place" at bounding box center [883, 288] width 388 height 15
click at [682, 286] on input "a foreign or exotic place a foreign or exotic place" at bounding box center [677, 288] width 10 height 28
radio input "true"
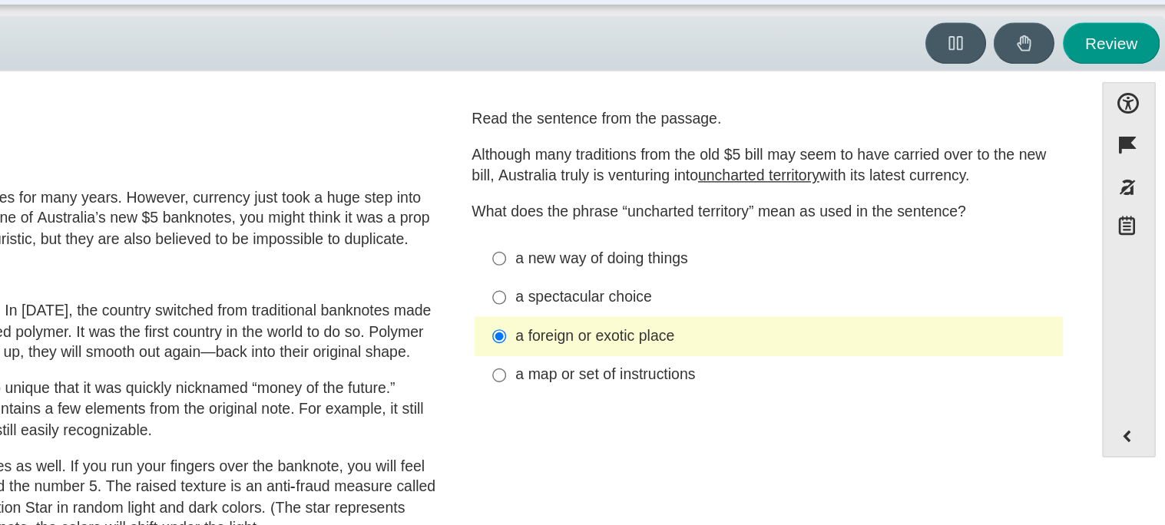
click at [811, 228] on div "a new way of doing things" at bounding box center [883, 232] width 388 height 15
click at [682, 228] on input "a new way of doing things a new way of doing things" at bounding box center [677, 232] width 10 height 28
radio input "true"
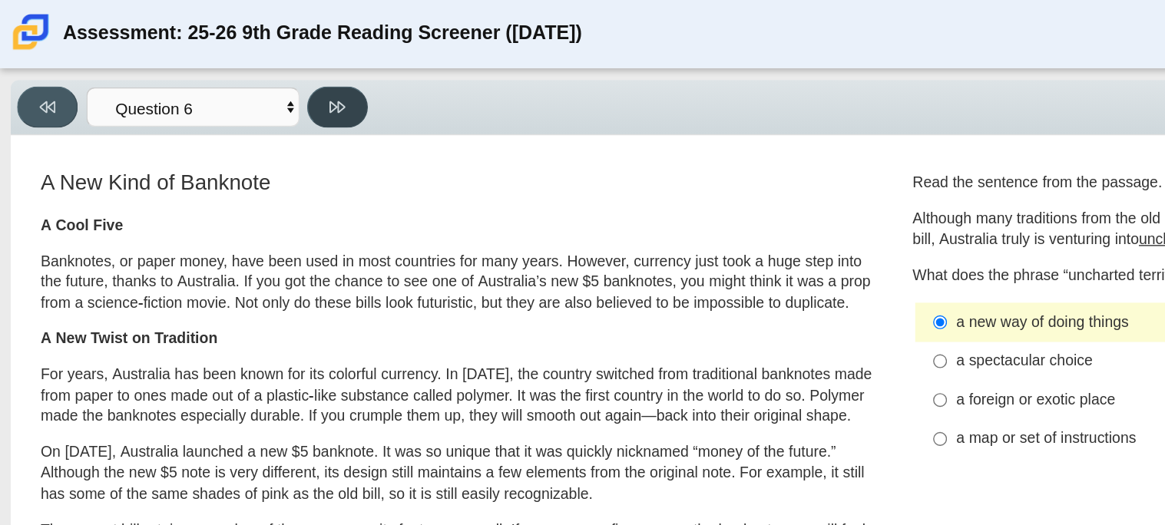
click at [232, 65] on button at bounding box center [243, 77] width 44 height 30
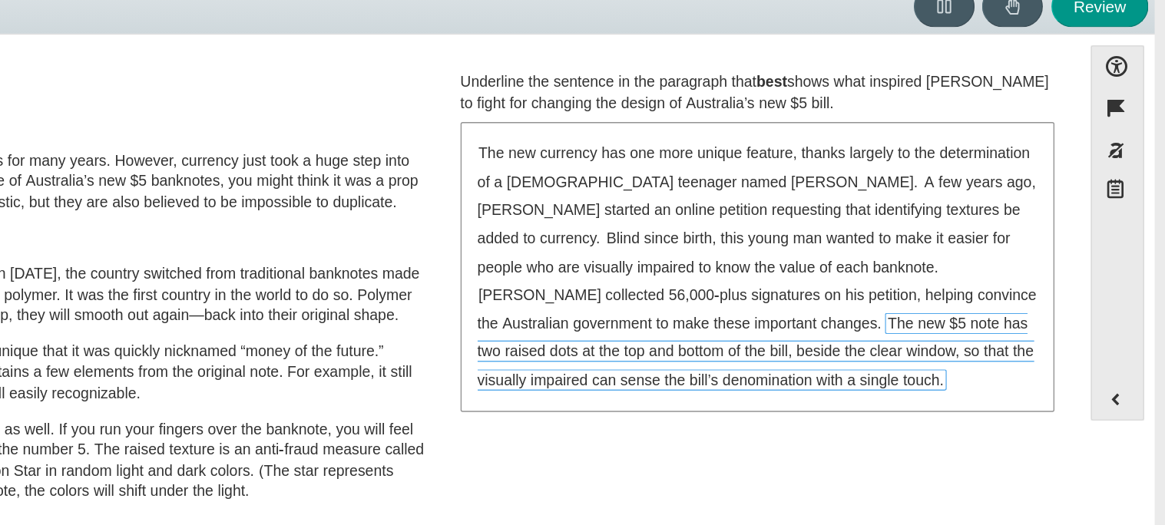
click at [797, 339] on span "The new $5 note has two raised dots at the top and bottom of the bill, beside t…" at bounding box center [870, 326] width 401 height 55
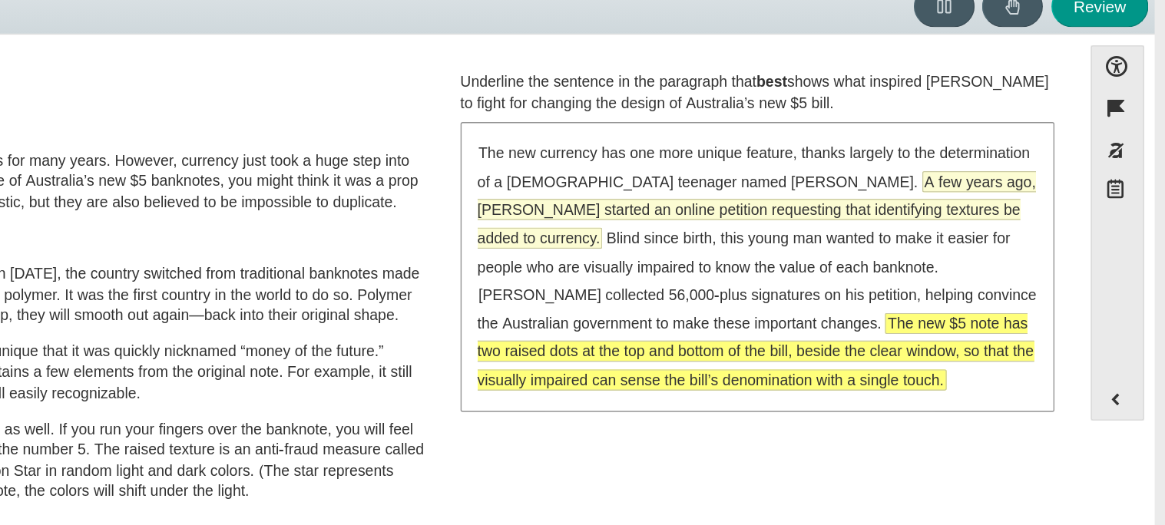
click at [1043, 208] on span "A few years ago, [PERSON_NAME] started an online petition requesting that ident…" at bounding box center [871, 224] width 402 height 55
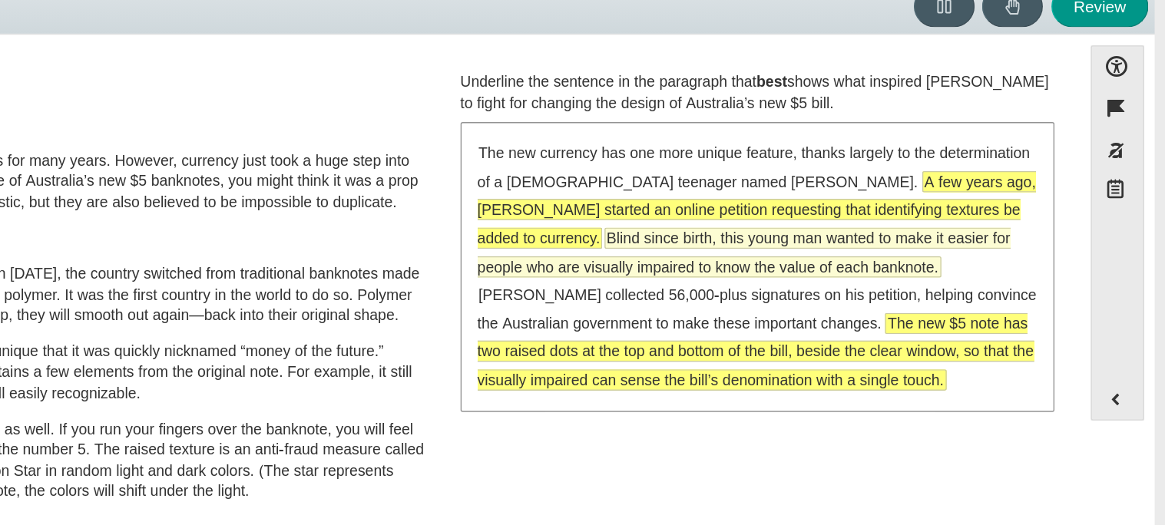
click at [952, 240] on span "Blind since birth, this young man wanted to make it easier for people who are v…" at bounding box center [862, 254] width 384 height 35
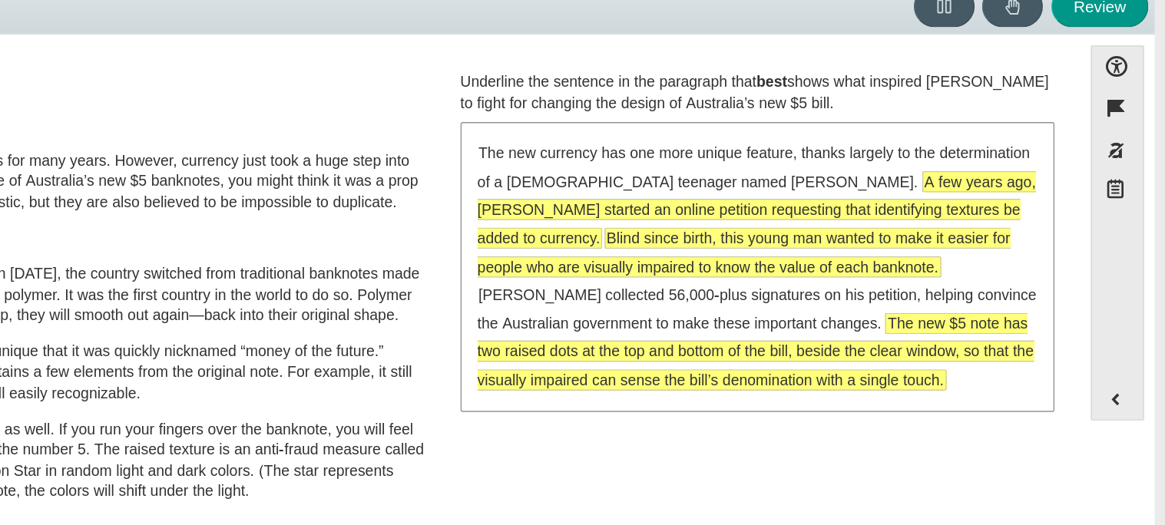
click at [985, 211] on div "The new currency has one more unique feature, thanks largely to the determinati…" at bounding box center [871, 264] width 425 height 205
click at [967, 199] on span "A few years ago, [PERSON_NAME] started an online petition requesting that ident…" at bounding box center [871, 224] width 402 height 55
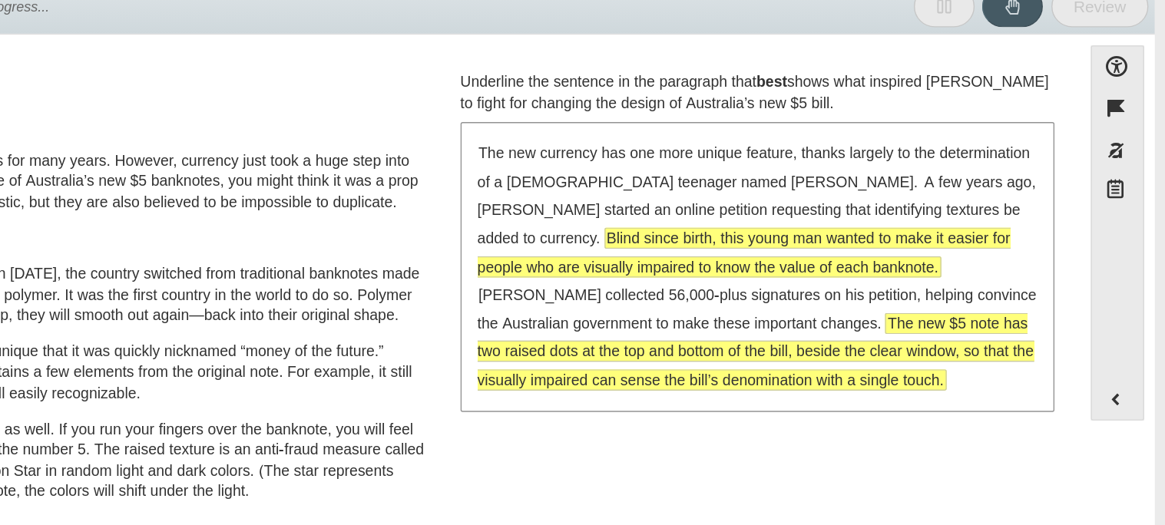
click at [939, 306] on span "The new $5 note has two raised dots at the top and bottom of the bill, beside t…" at bounding box center [870, 326] width 401 height 55
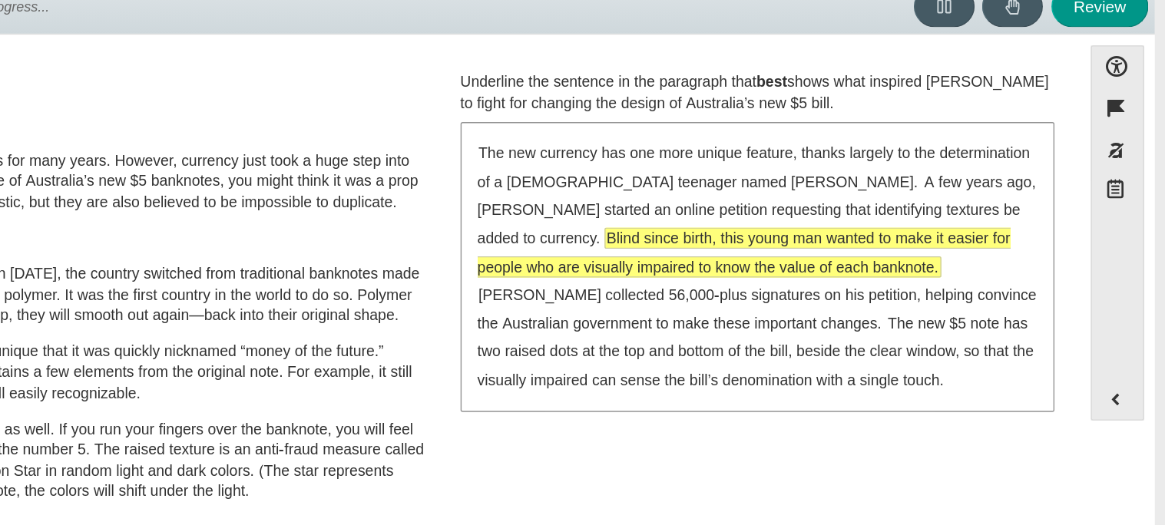
click at [1109, 358] on div "Accessibility options Close Color scheme Font size Zoom Change the background a…" at bounding box center [582, 294] width 1134 height 379
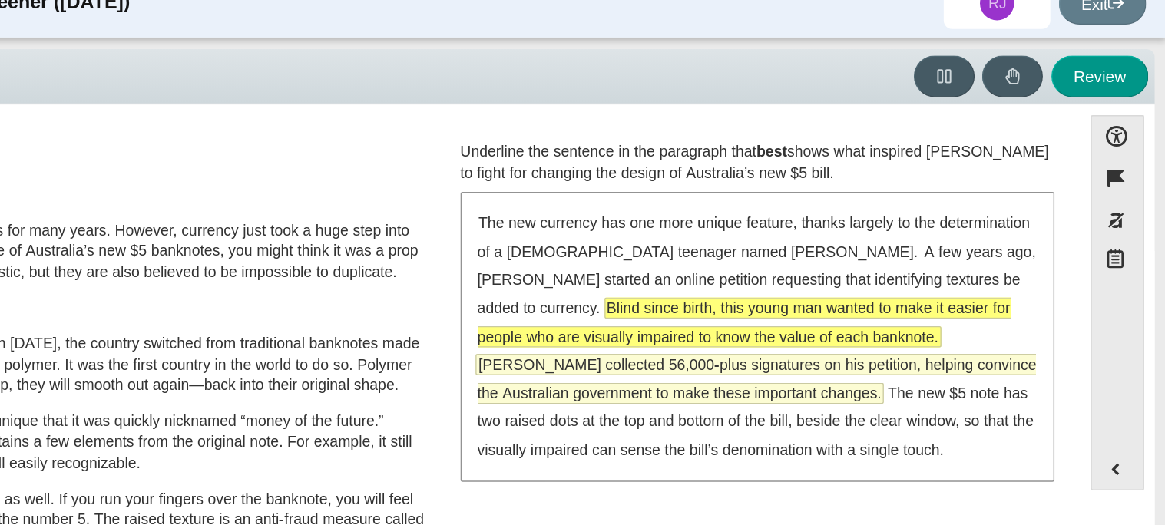
click at [1050, 278] on span "[PERSON_NAME] collected 56,000-plus signatures on his petition, helping convinc…" at bounding box center [871, 295] width 402 height 35
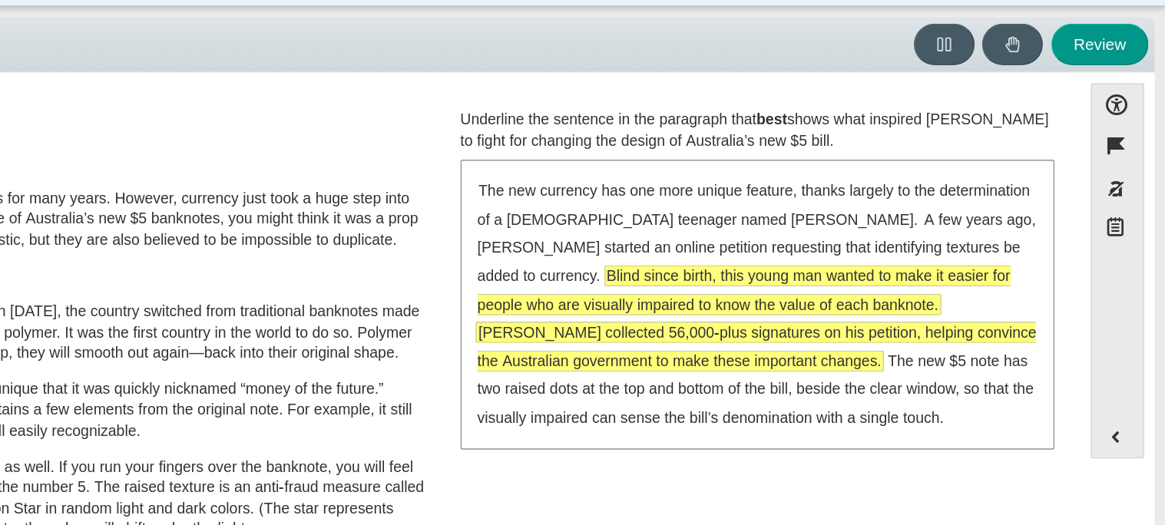
click at [946, 277] on span "[PERSON_NAME] collected 56,000-plus signatures on his petition, helping convinc…" at bounding box center [870, 295] width 404 height 36
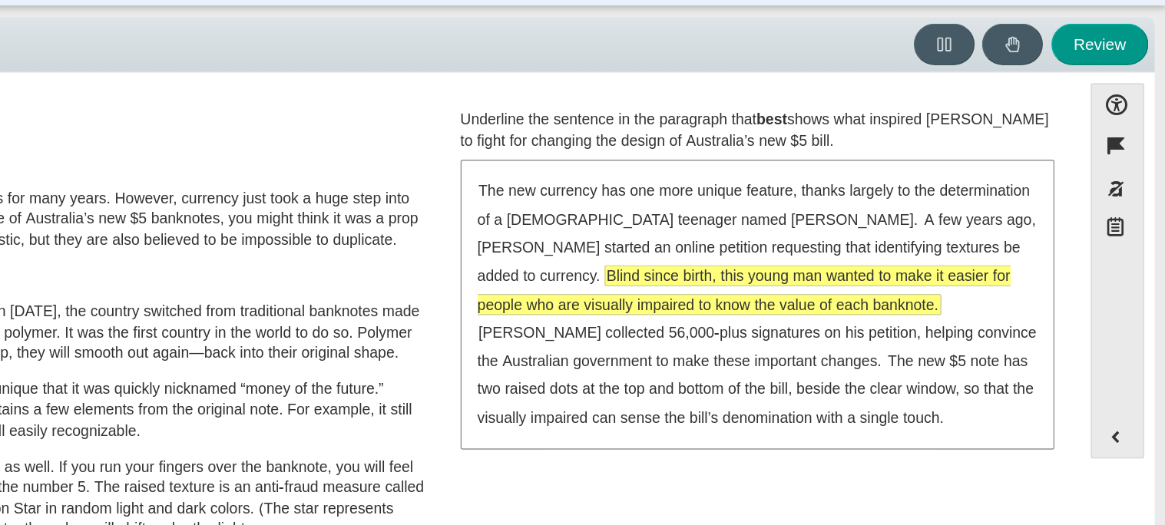
click at [488, 107] on div "Feature A Lasting Impact [PERSON_NAME] looked on with pride as she observed a f…" at bounding box center [555, 296] width 1080 height 383
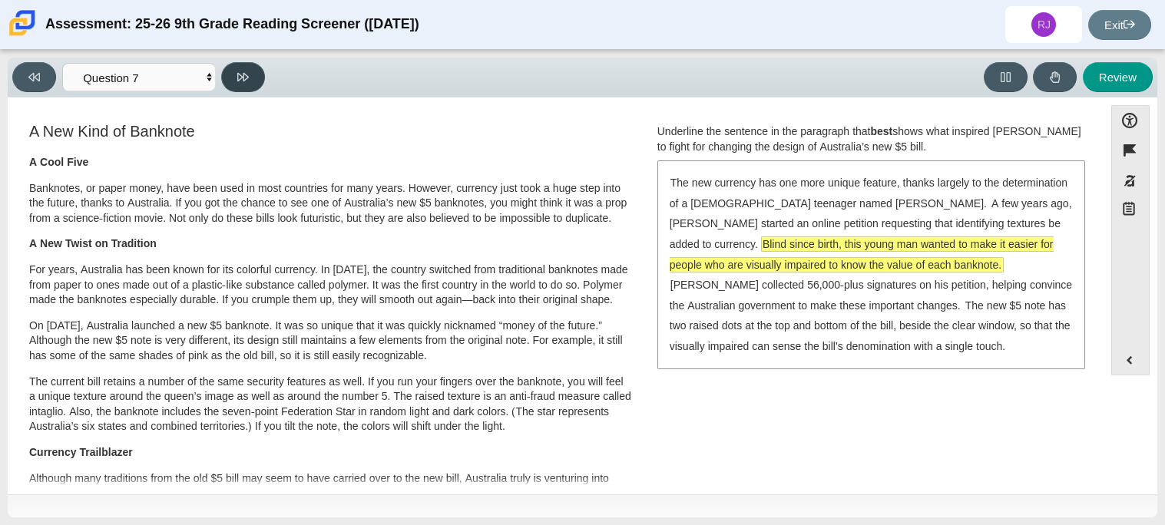
click at [237, 74] on icon at bounding box center [243, 77] width 12 height 12
select select "ea8338c2-a6a3-418e-a305-2b963b54a290"
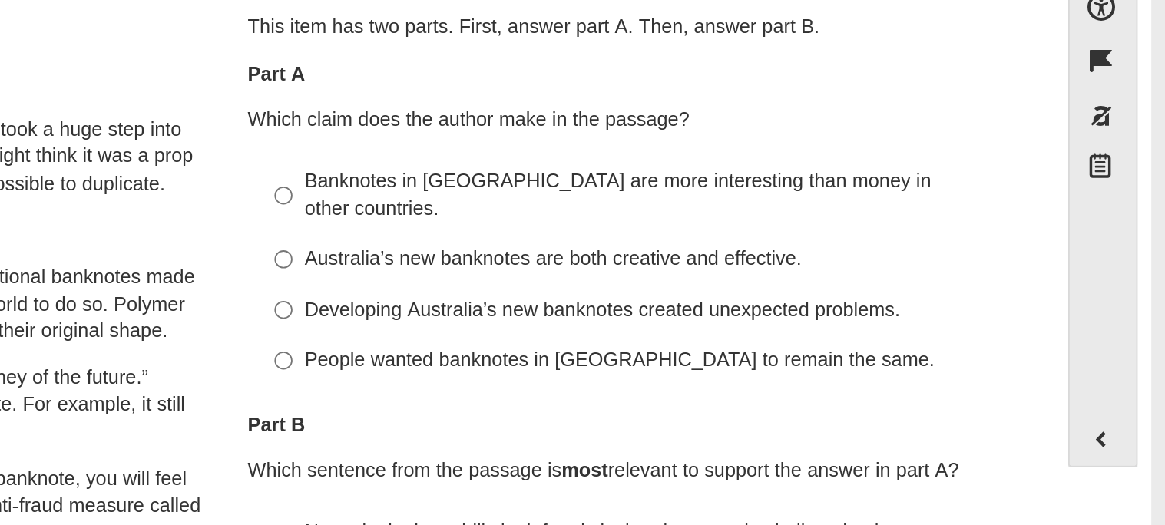
click at [790, 212] on div "Banknotes in [GEOGRAPHIC_DATA] are more interesting than money in other countri…" at bounding box center [883, 225] width 388 height 30
click at [682, 212] on input "Banknotes in [GEOGRAPHIC_DATA] are more interesting than money in other countri…" at bounding box center [677, 224] width 10 height 43
radio input "true"
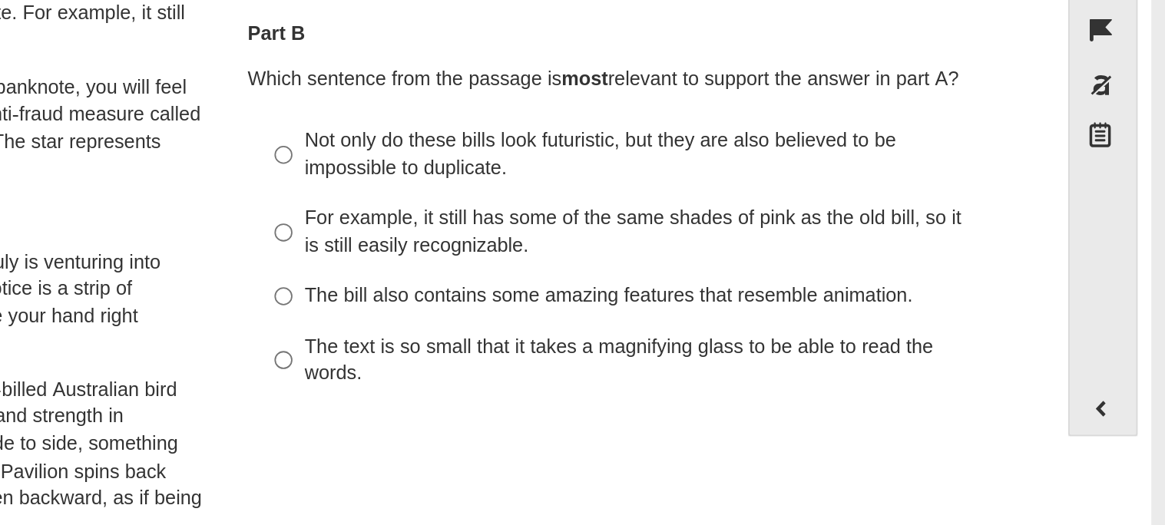
scroll to position [201, 0]
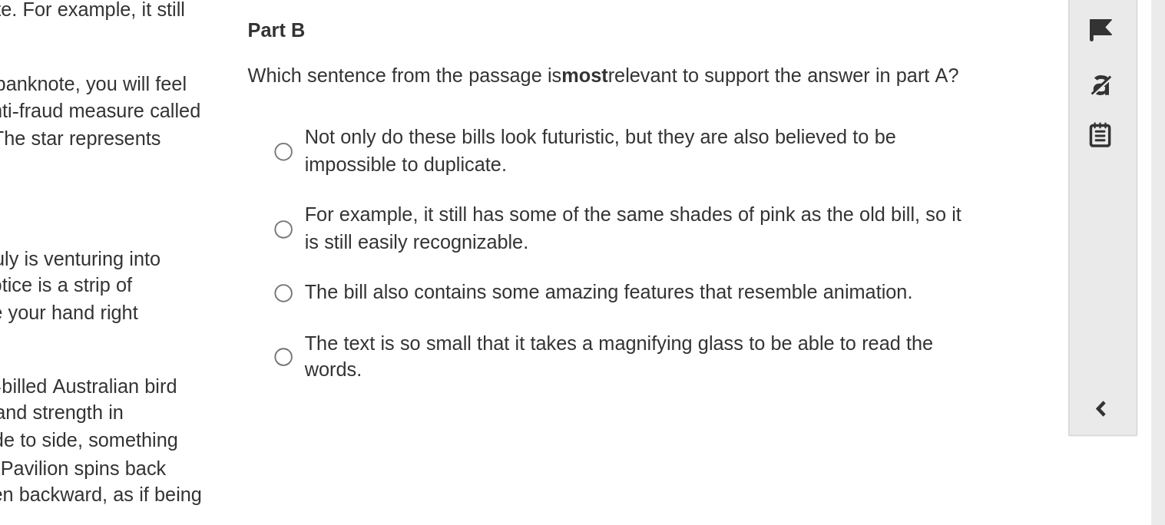
click at [706, 289] on div "The bill also contains some amazing features that resemble animation." at bounding box center [883, 296] width 388 height 15
click at [682, 283] on input "The bill also contains some amazing features that resemble animation. The bill …" at bounding box center [677, 297] width 10 height 28
radio input "true"
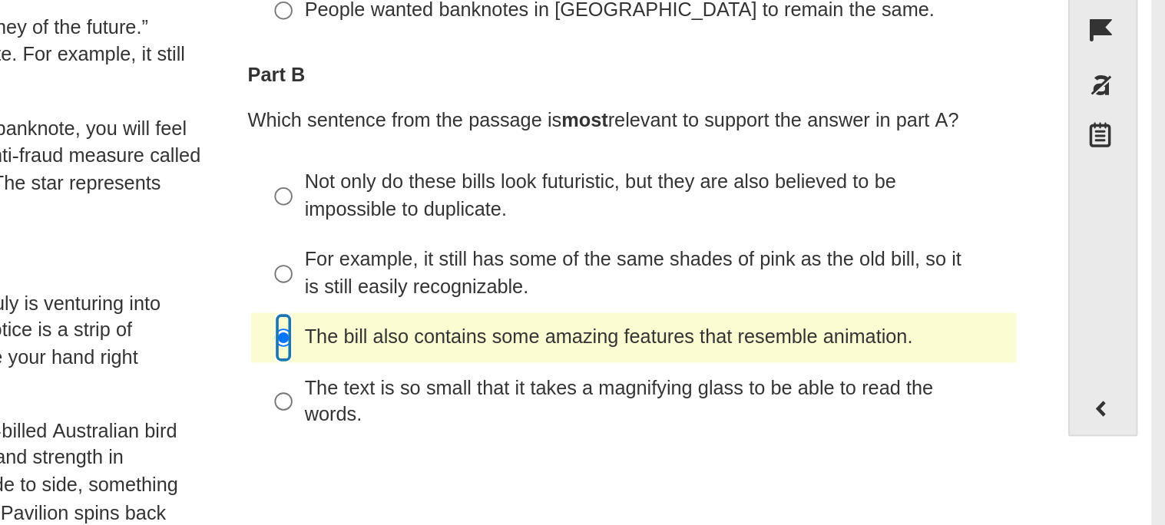
scroll to position [0, 0]
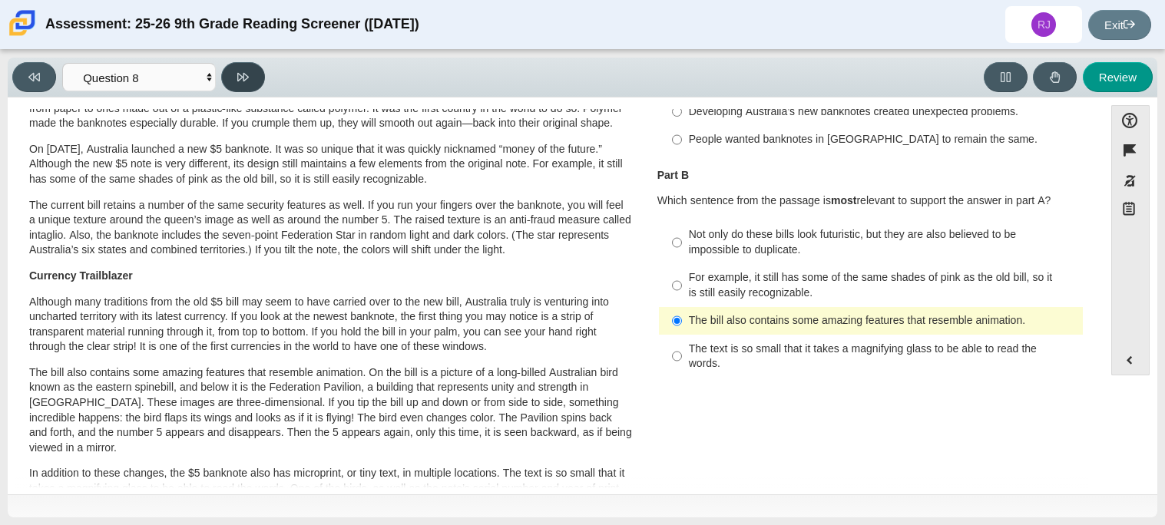
click at [255, 77] on button at bounding box center [243, 77] width 44 height 30
select select "89f058d6-b15c-4ef5-a4b3-fdaffb8868b6"
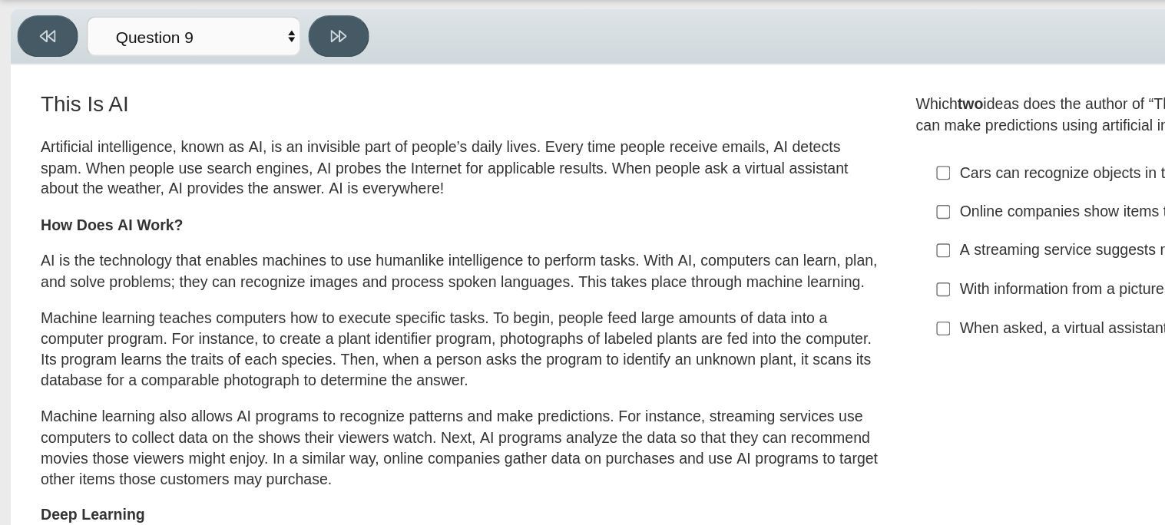
scroll to position [5, 0]
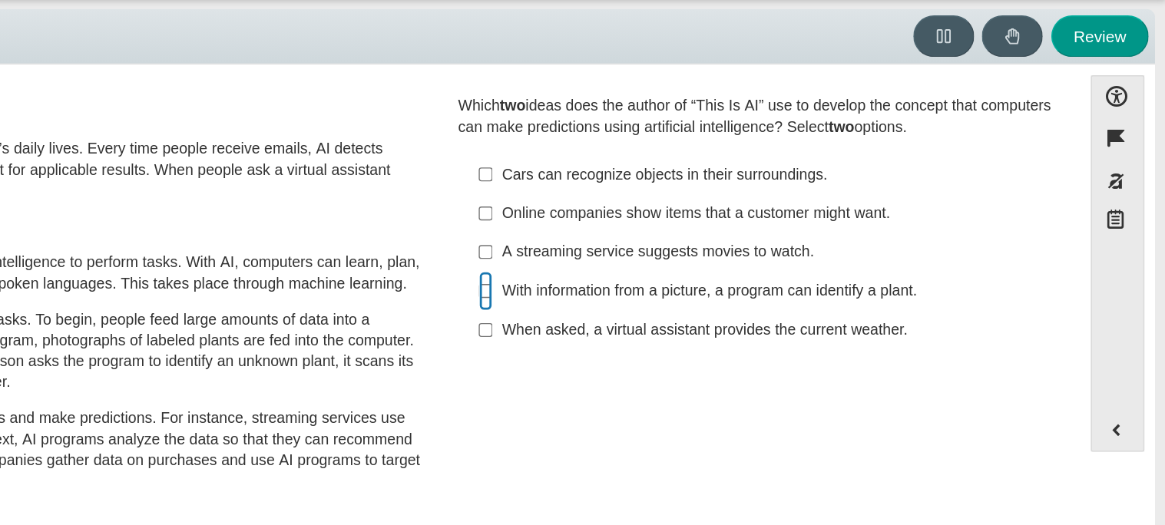
click at [672, 256] on input "With information from a picture, a program can identify a plant. With informati…" at bounding box center [677, 260] width 10 height 28
checkbox input "true"
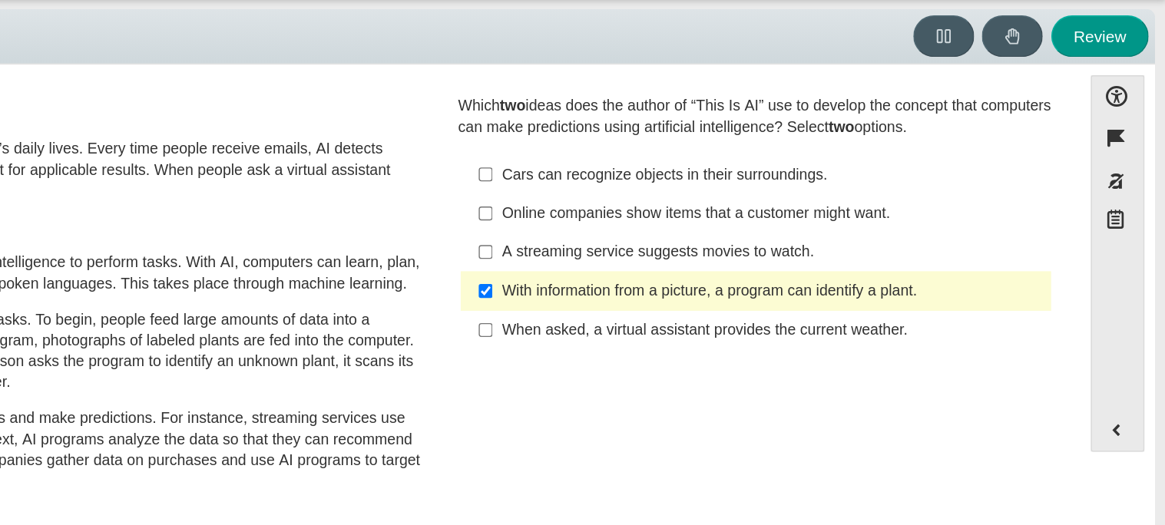
click at [678, 289] on label "When asked, a virtual assistant provides the current weather. When asked, a vir…" at bounding box center [872, 288] width 422 height 28
click at [678, 289] on input "When asked, a virtual assistant provides the current weather. When asked, a vir…" at bounding box center [677, 288] width 10 height 28
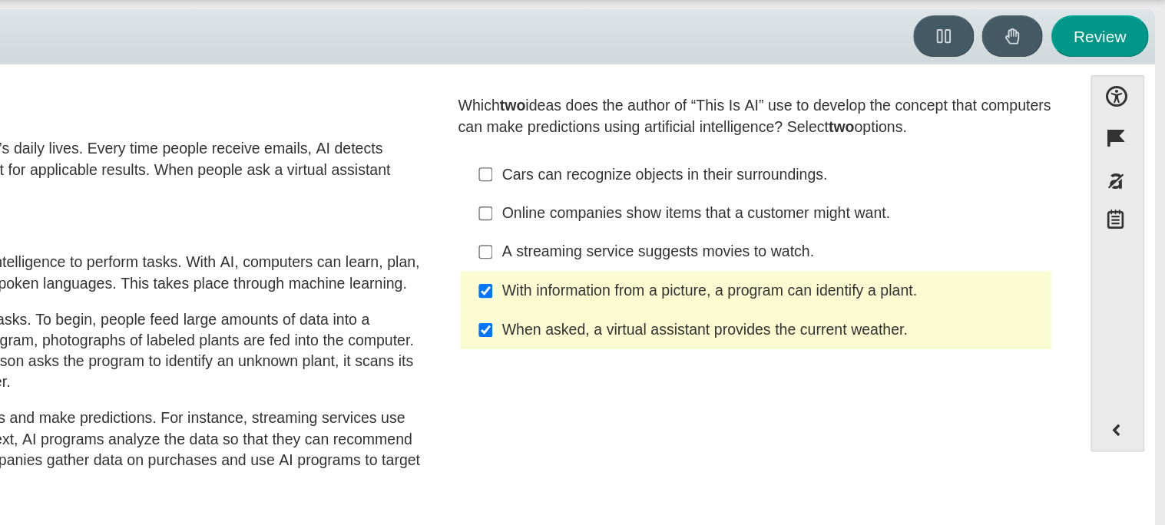
click at [678, 289] on label "When asked, a virtual assistant provides the current weather. When asked, a vir…" at bounding box center [872, 288] width 422 height 28
click at [678, 289] on input "When asked, a virtual assistant provides the current weather. When asked, a vir…" at bounding box center [677, 288] width 10 height 28
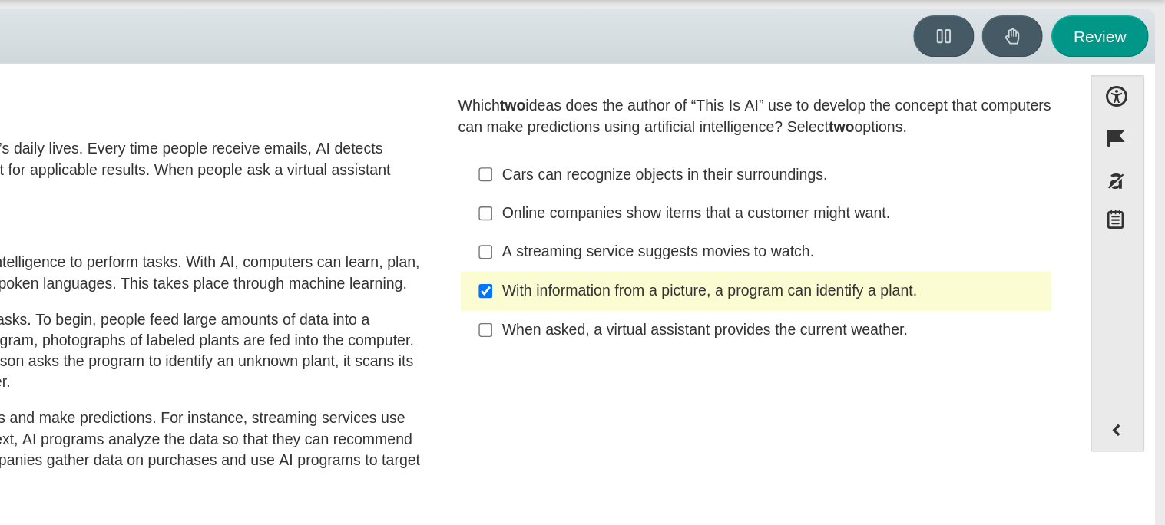
click at [789, 296] on label "When asked, a virtual assistant provides the current weather. When asked, a vir…" at bounding box center [872, 288] width 422 height 28
click at [682, 296] on input "When asked, a virtual assistant provides the current weather. When asked, a vir…" at bounding box center [677, 288] width 10 height 28
checkbox input "true"
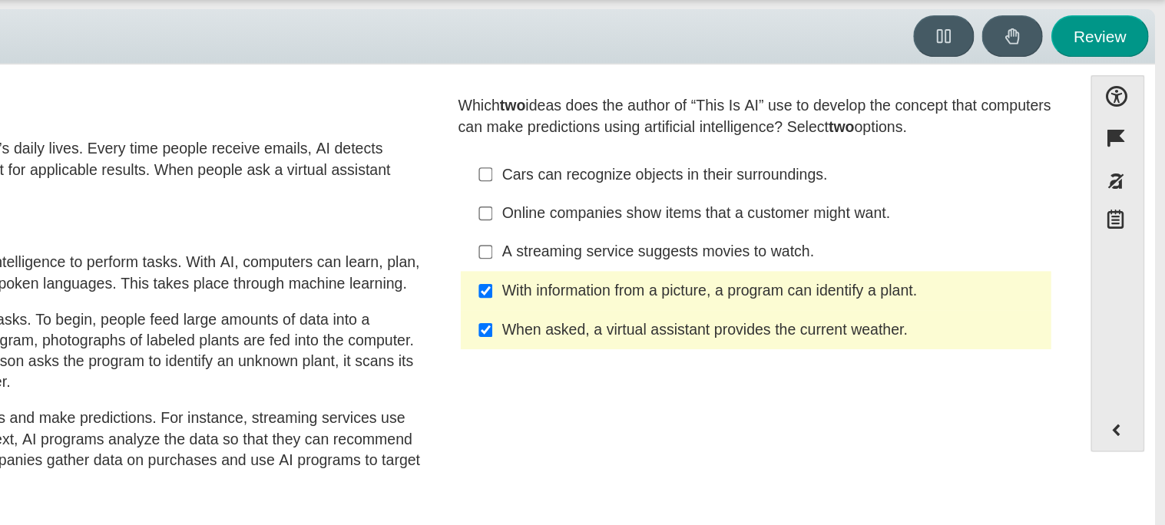
click at [907, 183] on div "Cars can recognize objects in their surroundings." at bounding box center [883, 176] width 388 height 15
click at [682, 183] on input "Cars can recognize objects in their surroundings. Cars can recognize objects in…" at bounding box center [677, 176] width 10 height 28
checkbox input "true"
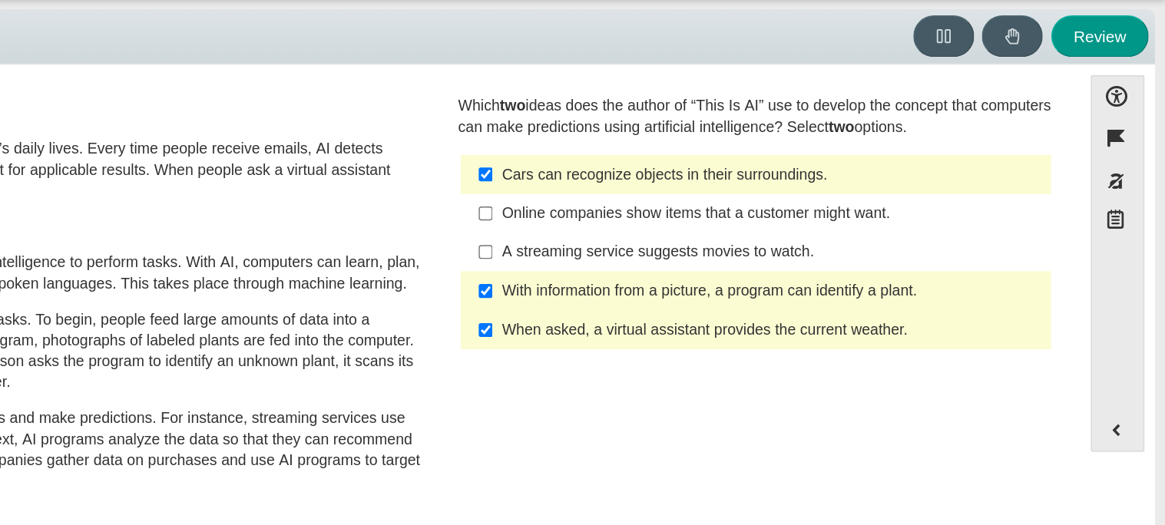
click at [841, 294] on div "When asked, a virtual assistant provides the current weather." at bounding box center [883, 287] width 388 height 15
click at [682, 294] on input "When asked, a virtual assistant provides the current weather. When asked, a vir…" at bounding box center [677, 288] width 10 height 28
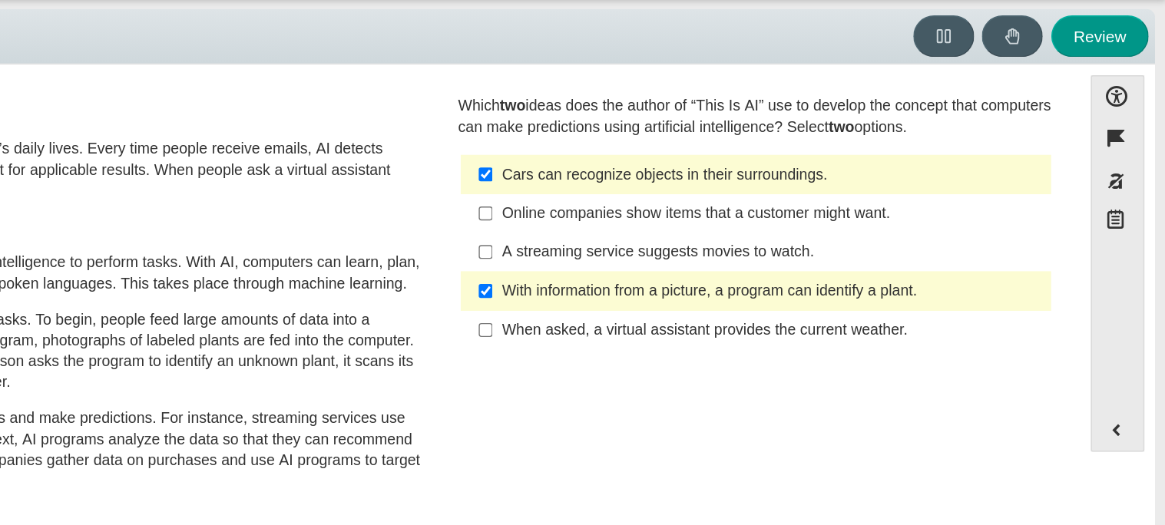
click at [847, 295] on label "When asked, a virtual assistant provides the current weather. When asked, a vir…" at bounding box center [872, 288] width 422 height 28
click at [682, 295] on input "When asked, a virtual assistant provides the current weather. When asked, a vir…" at bounding box center [677, 288] width 10 height 28
checkbox input "true"
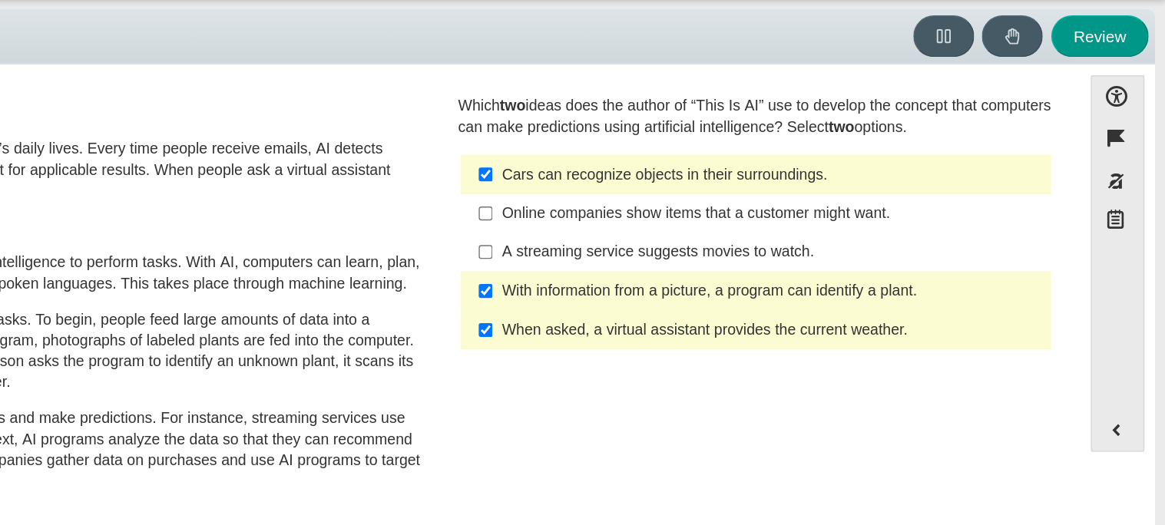
click at [904, 250] on label "With information from a picture, a program can identify a plant. With informati…" at bounding box center [872, 260] width 422 height 28
click at [682, 250] on input "With information from a picture, a program can identify a plant. With informati…" at bounding box center [677, 260] width 10 height 28
checkbox input "false"
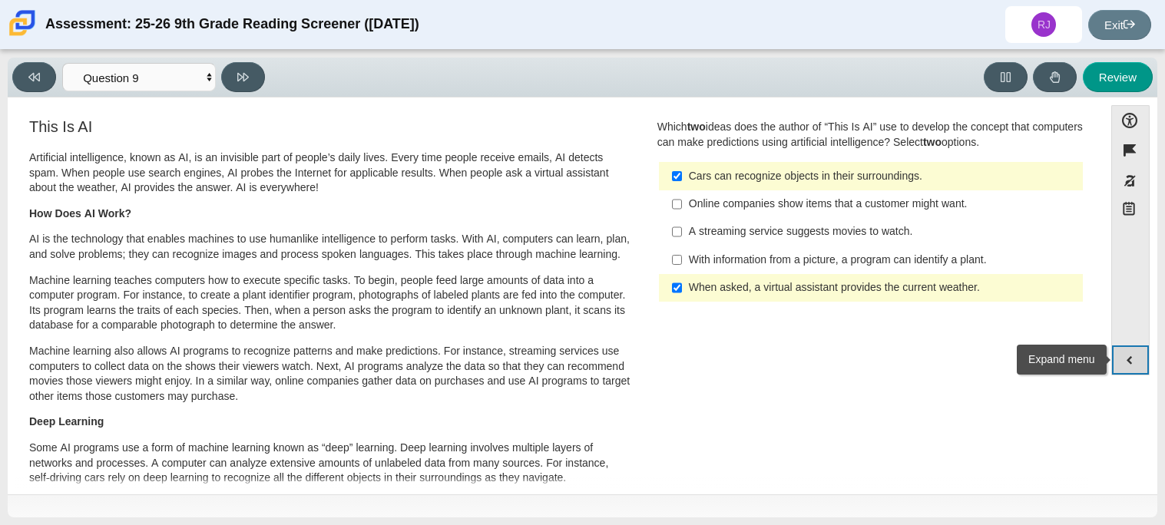
click at [1127, 358] on button "Expand menu" at bounding box center [1130, 360] width 37 height 29
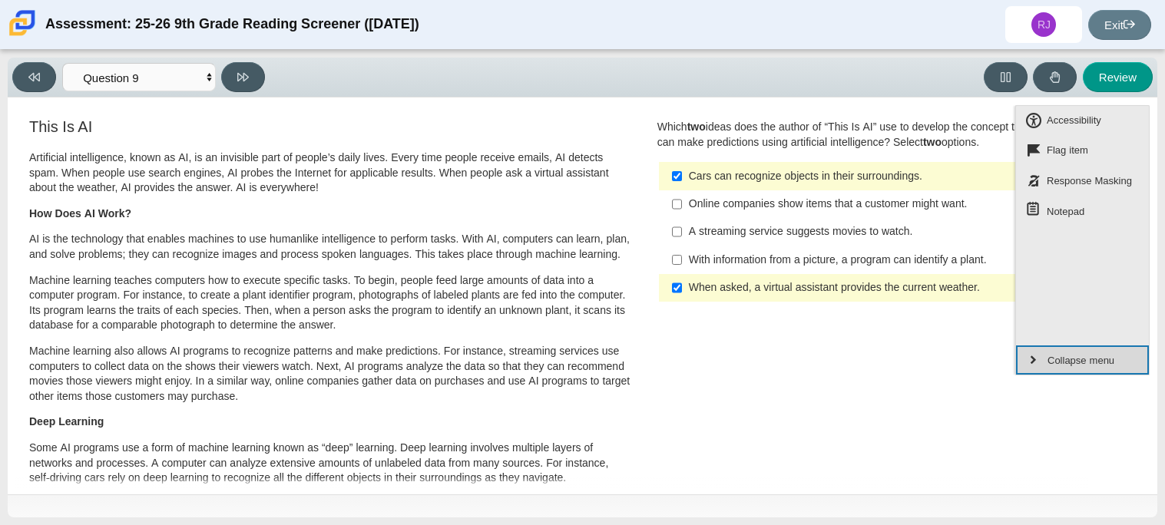
click at [1127, 359] on button "Collapse menu" at bounding box center [1082, 360] width 133 height 29
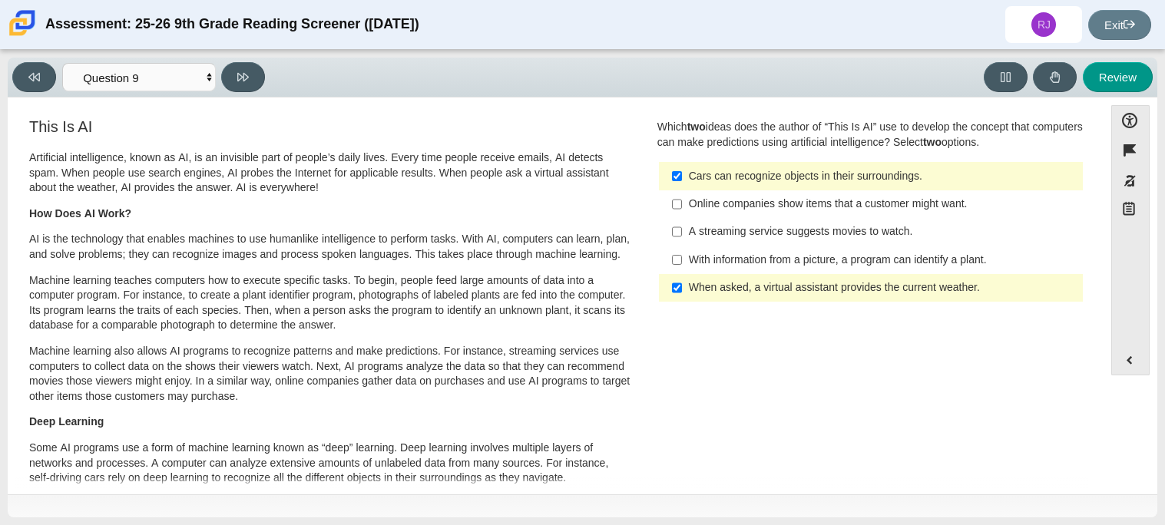
drag, startPoint x: 1084, startPoint y: 342, endPoint x: 851, endPoint y: 342, distance: 233.4
click at [244, 80] on icon at bounding box center [243, 77] width 12 height 12
select select "cdf3c14e-a918-44d1-9b63-3db0fa81641e"
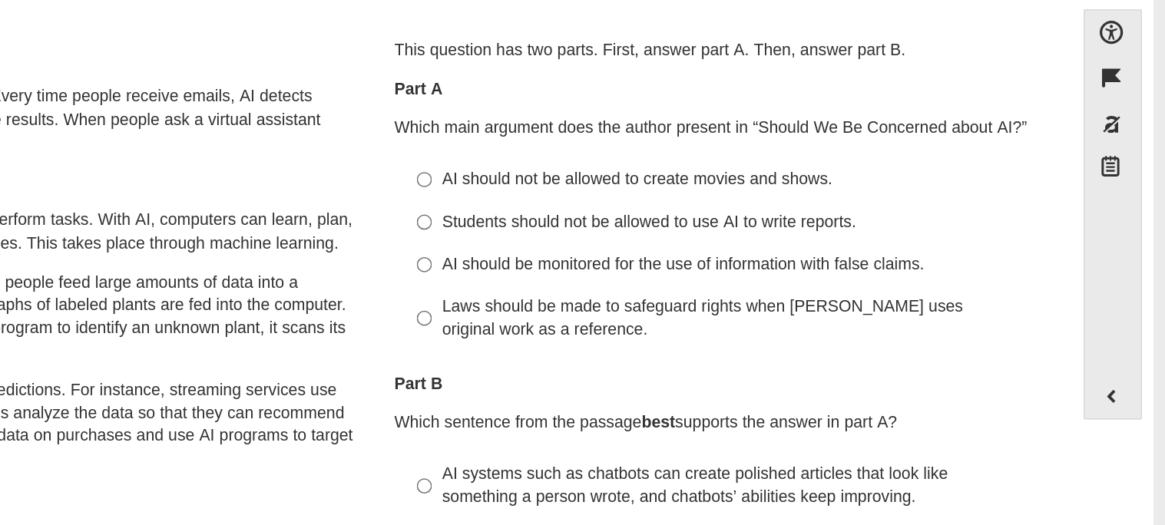
scroll to position [0, 0]
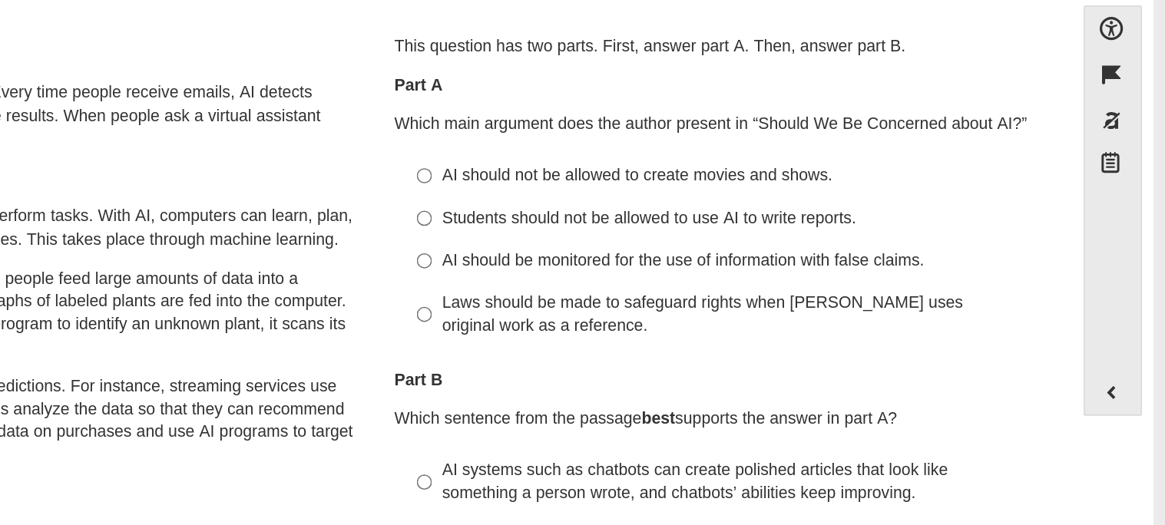
click at [801, 246] on div "Students should not be allowed to use AI to write reports." at bounding box center [883, 245] width 388 height 15
click at [682, 246] on input "Students should not be allowed to use AI to write reports. Students should not …" at bounding box center [677, 245] width 10 height 28
radio input "true"
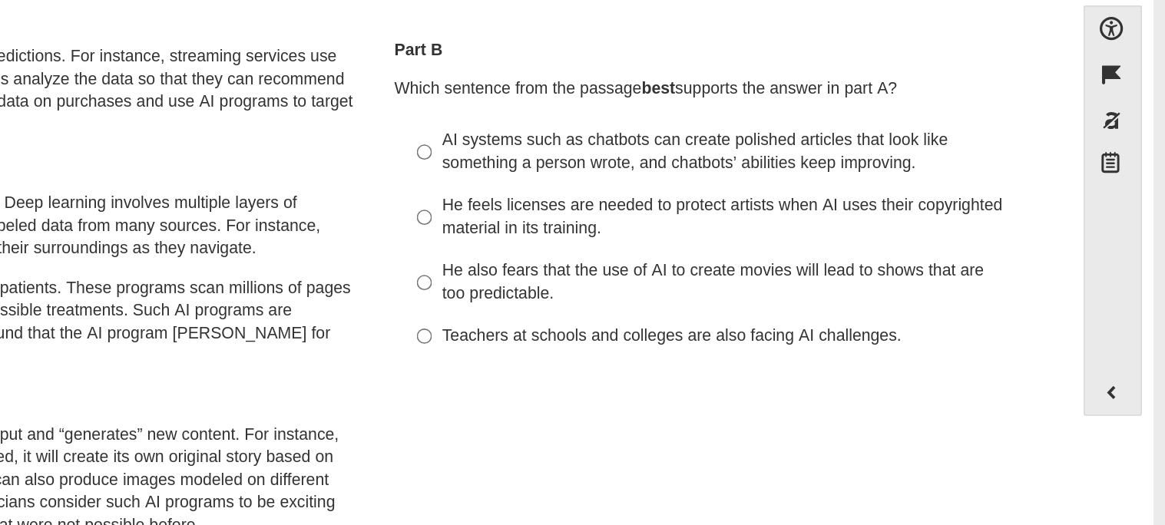
scroll to position [222, 0]
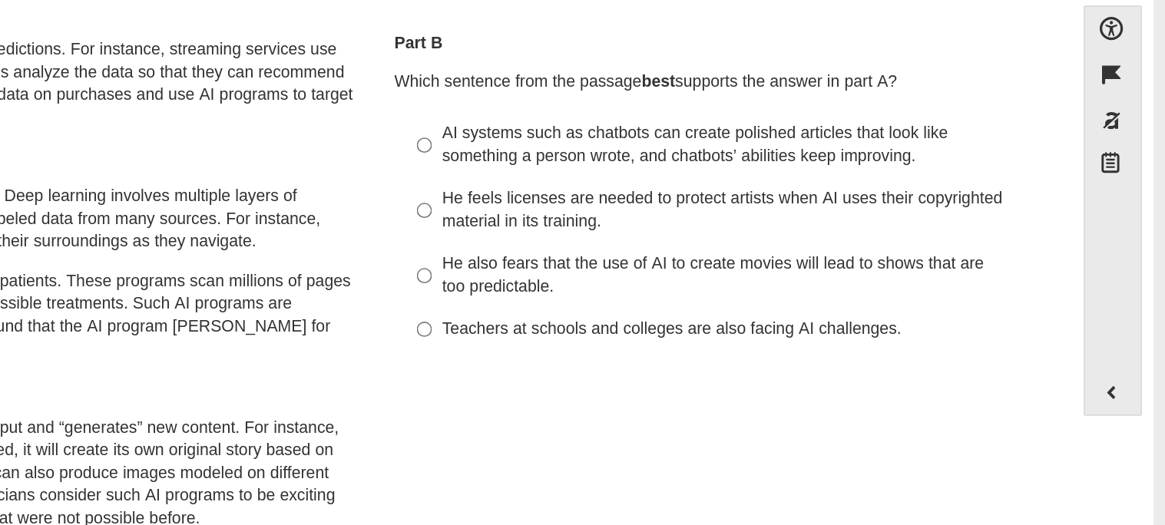
click at [846, 321] on div "Teachers at schools and colleges are also facing AI challenges." at bounding box center [883, 318] width 388 height 15
click at [682, 321] on input "Teachers at schools and colleges are also facing AI challenges. Teachers at sch…" at bounding box center [677, 319] width 10 height 28
radio input "true"
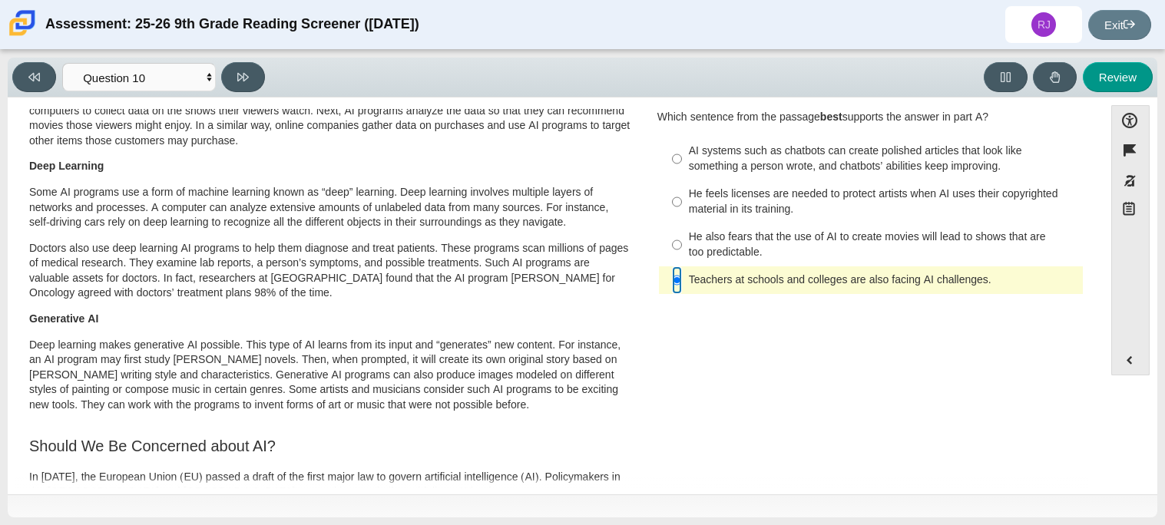
scroll to position [0, 0]
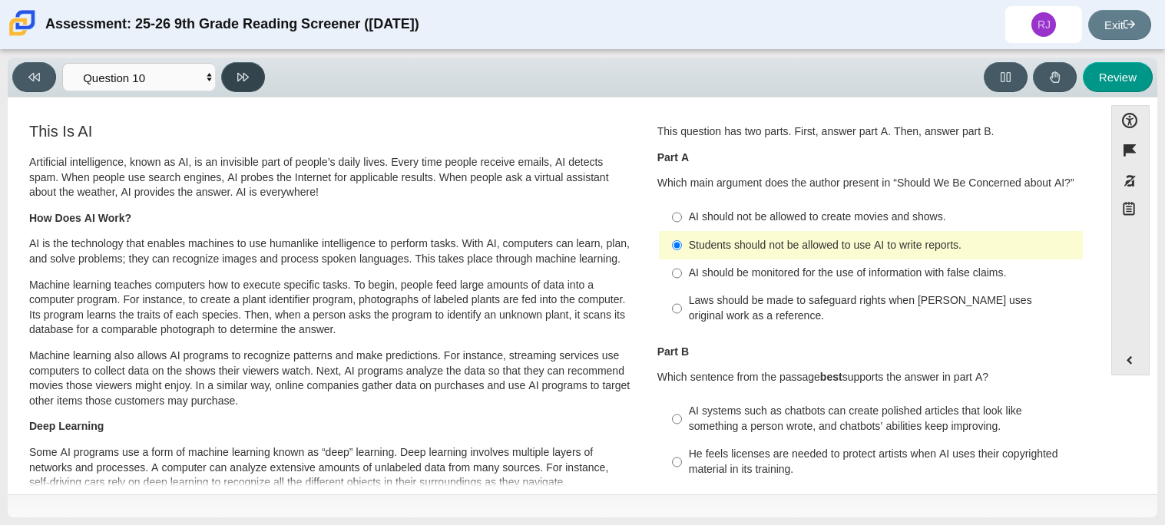
click at [253, 81] on button at bounding box center [243, 77] width 44 height 30
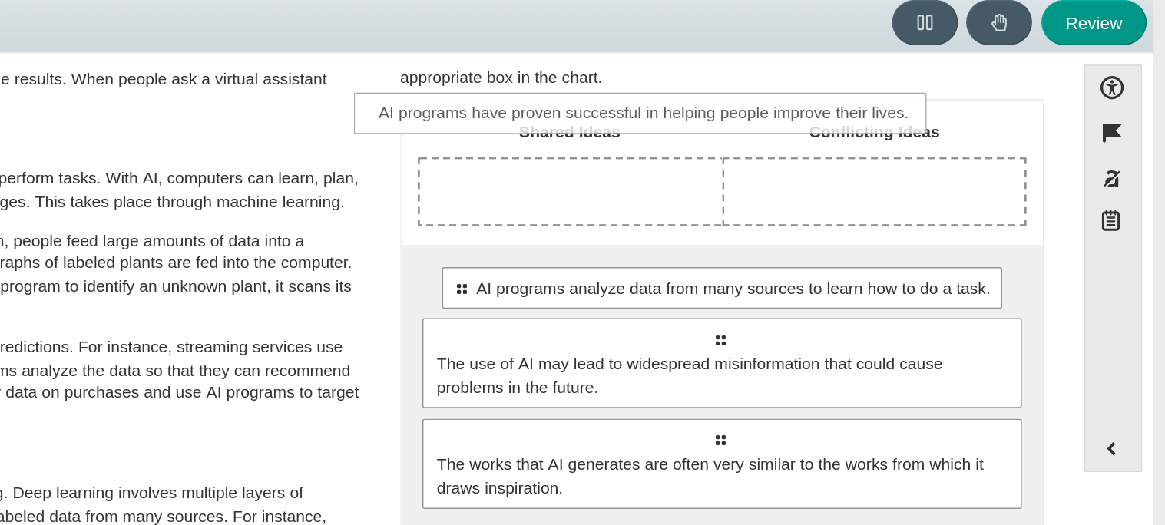
scroll to position [55, 0]
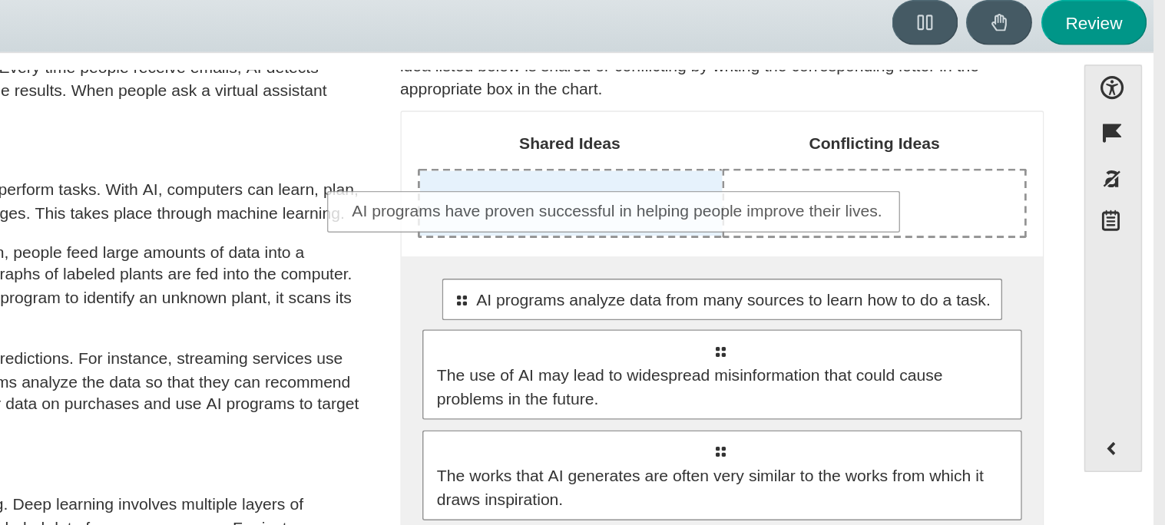
drag, startPoint x: 856, startPoint y: 226, endPoint x: 789, endPoint y: 213, distance: 68.2
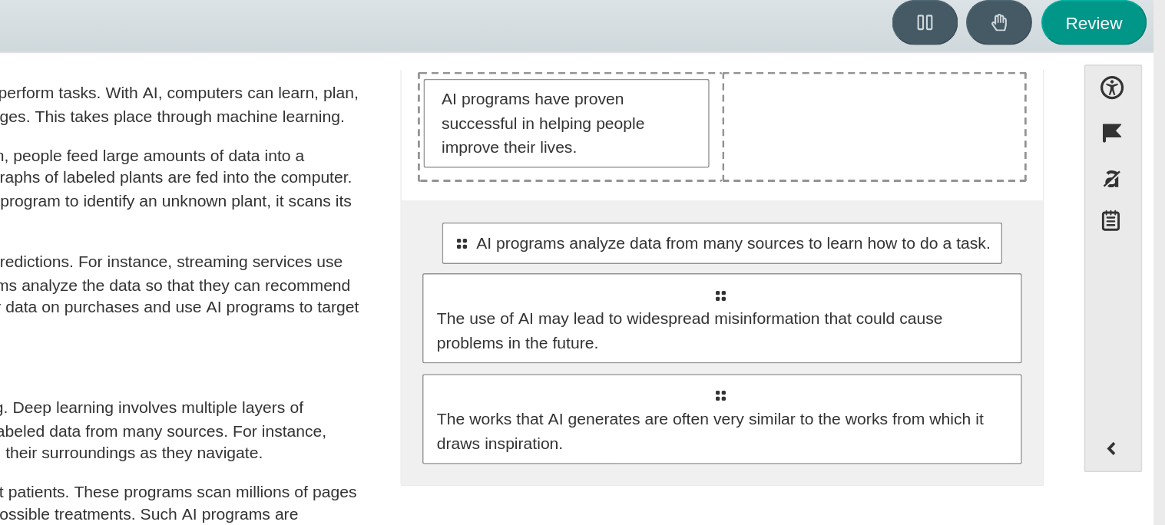
scroll to position [124, 0]
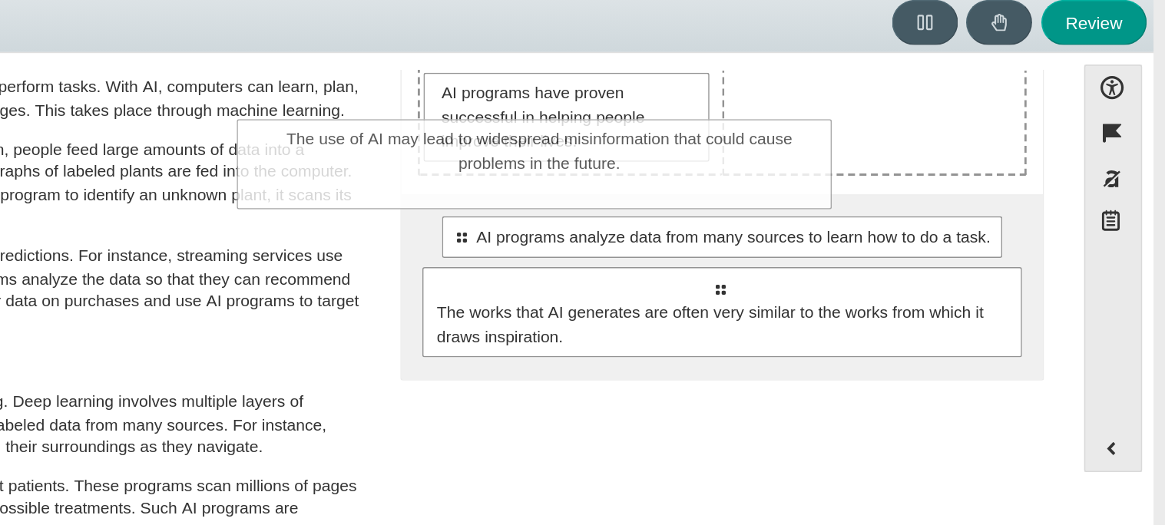
drag, startPoint x: 859, startPoint y: 282, endPoint x: 734, endPoint y: 180, distance: 161.5
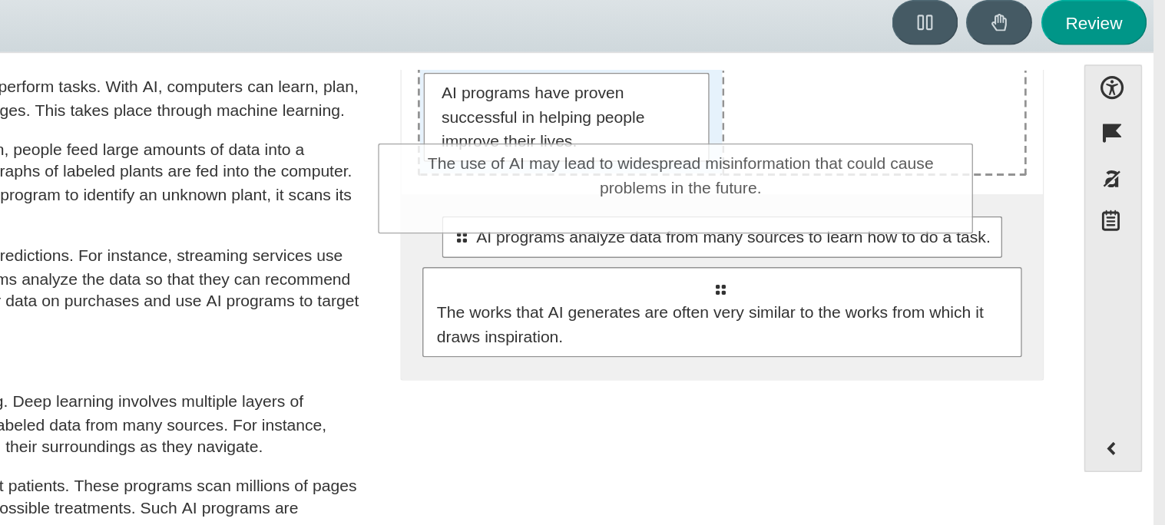
drag, startPoint x: 795, startPoint y: 209, endPoint x: 746, endPoint y: 126, distance: 96.8
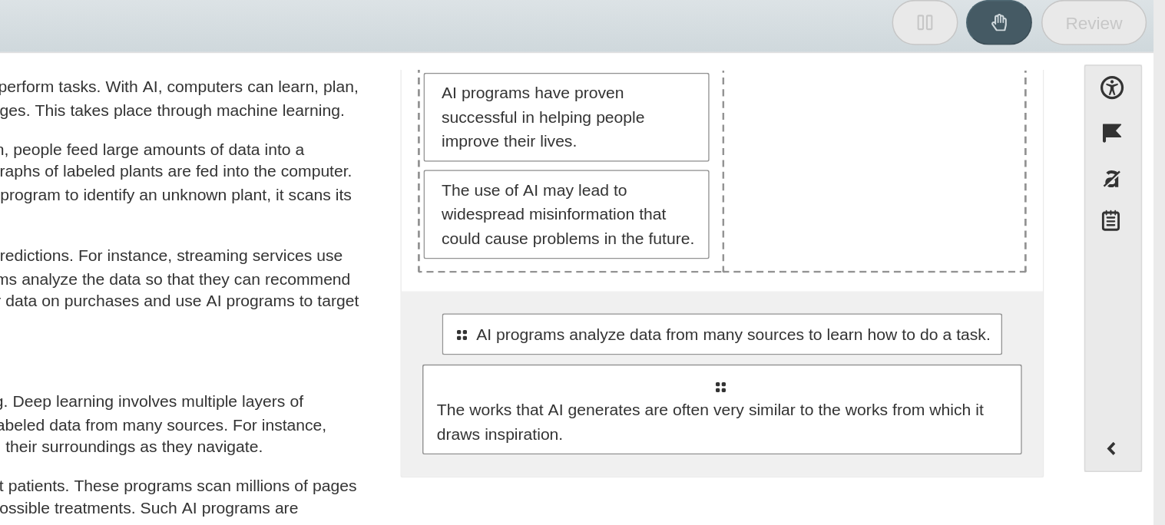
scroll to position [101, 0]
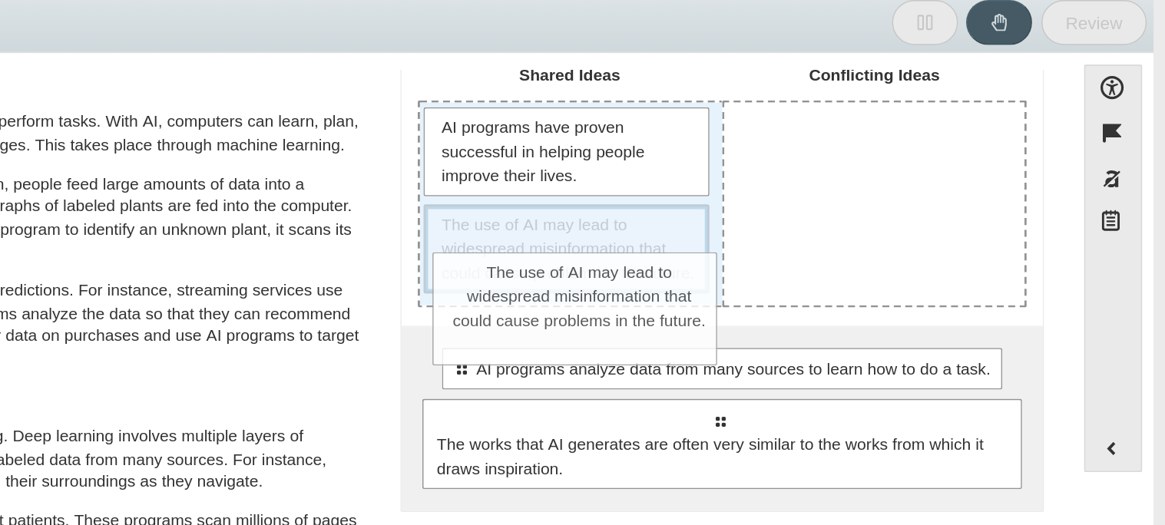
drag, startPoint x: 781, startPoint y: 215, endPoint x: 785, endPoint y: 239, distance: 24.1
click at [785, 239] on span "The use of AI may lead to widespread misinformation that could cause problems i…" at bounding box center [770, 227] width 170 height 48
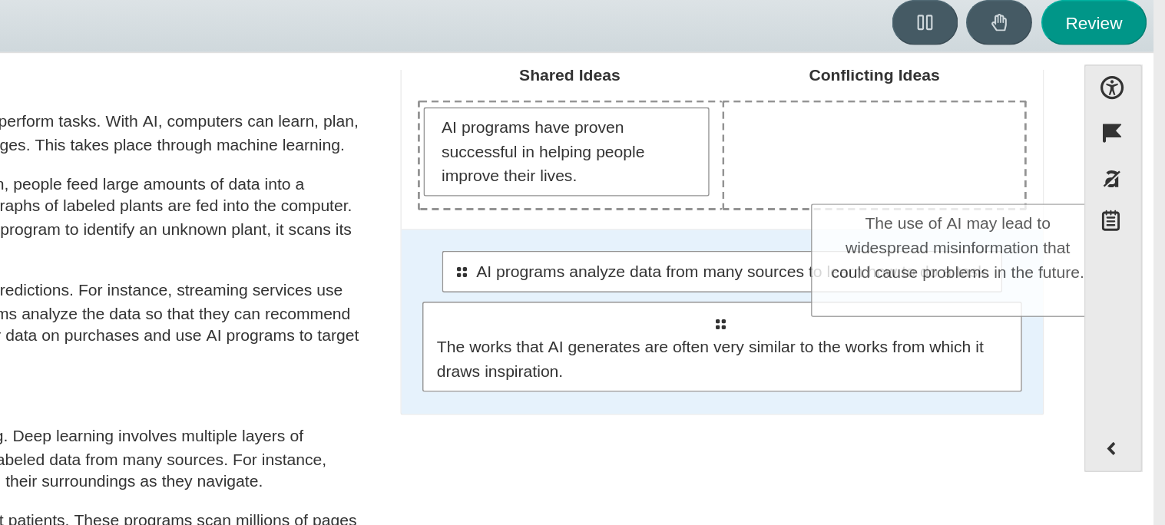
drag, startPoint x: 712, startPoint y: 222, endPoint x: 971, endPoint y: 220, distance: 258.8
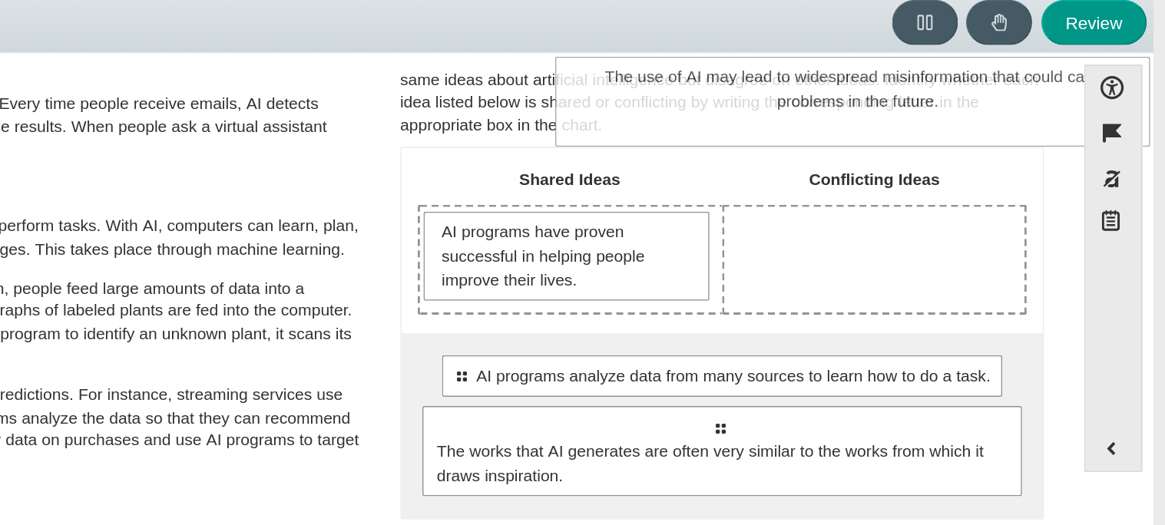
scroll to position [16, 0]
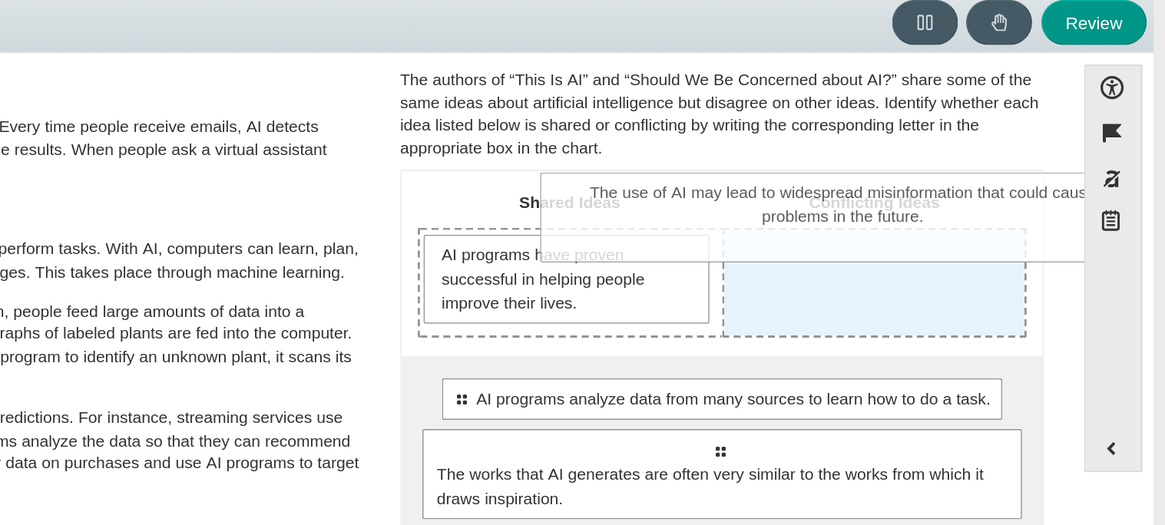
drag, startPoint x: 876, startPoint y: 305, endPoint x: 958, endPoint y: 219, distance: 118.9
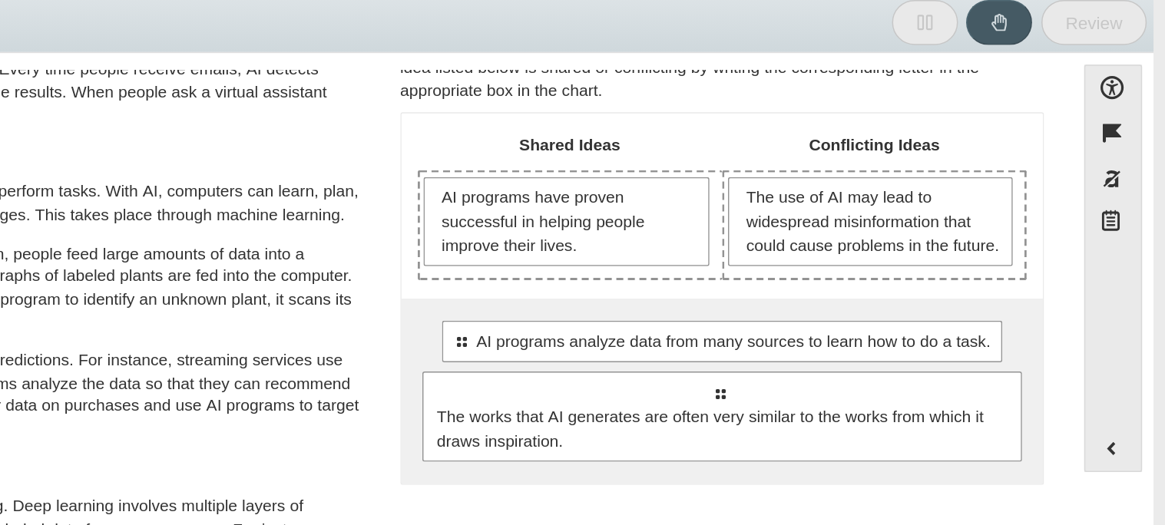
scroll to position [76, 0]
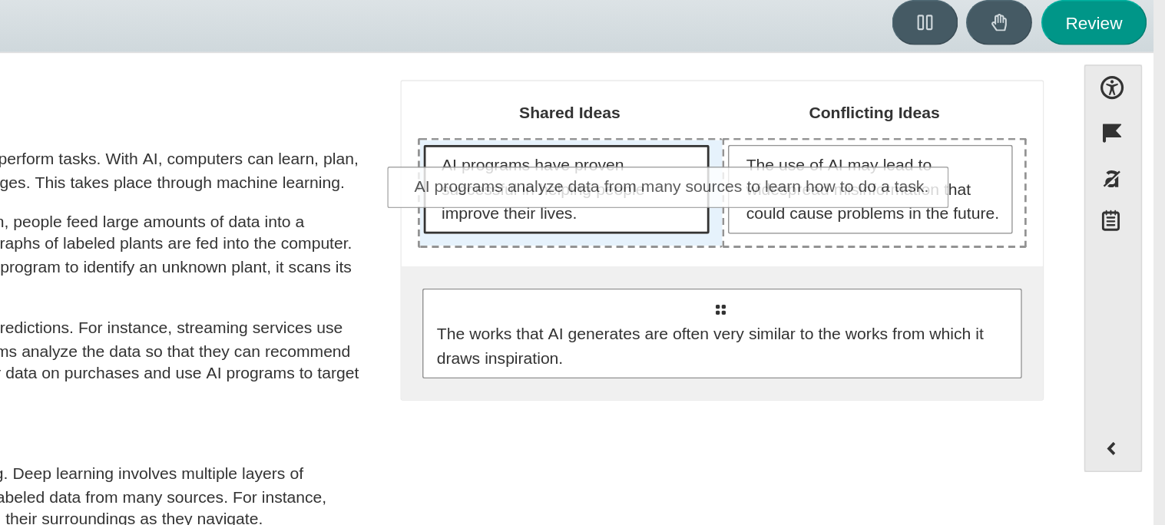
drag, startPoint x: 823, startPoint y: 287, endPoint x: 782, endPoint y: 198, distance: 97.9
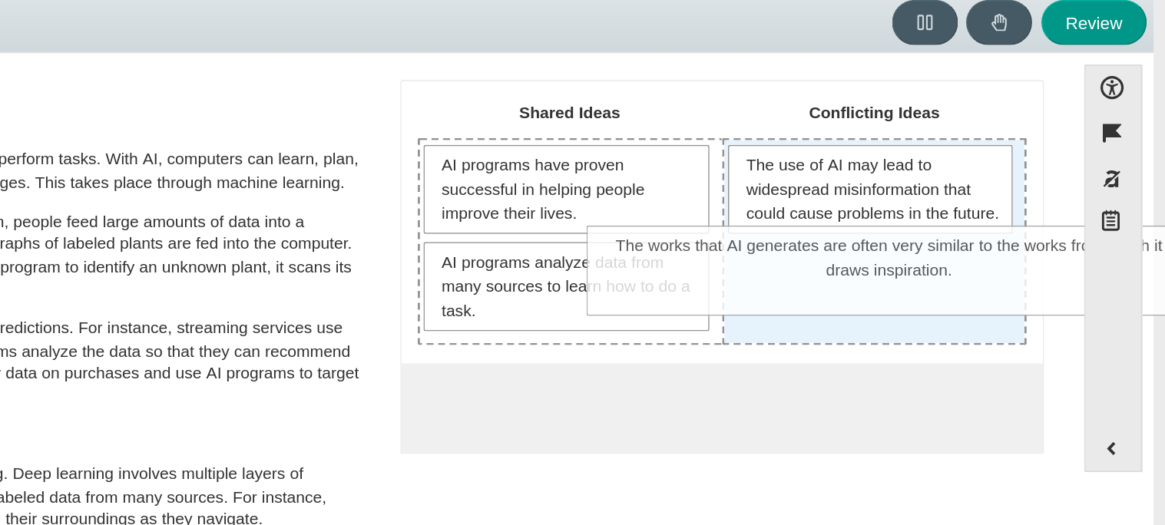
drag, startPoint x: 793, startPoint y: 363, endPoint x: 907, endPoint y: 261, distance: 152.8
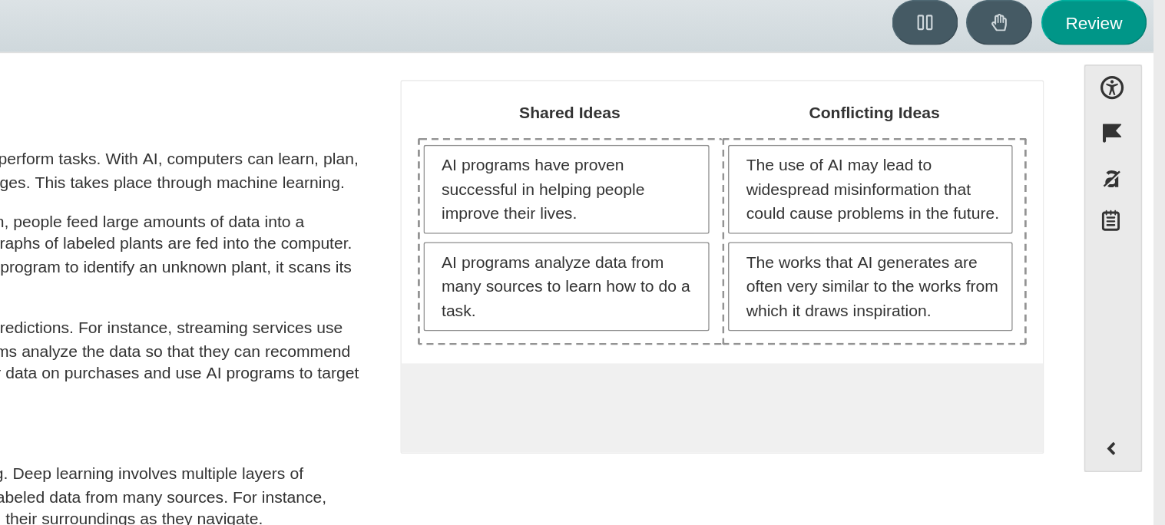
click at [1100, 332] on div "Accessibility options Close Color scheme Font size Zoom Change the background a…" at bounding box center [582, 294] width 1134 height 379
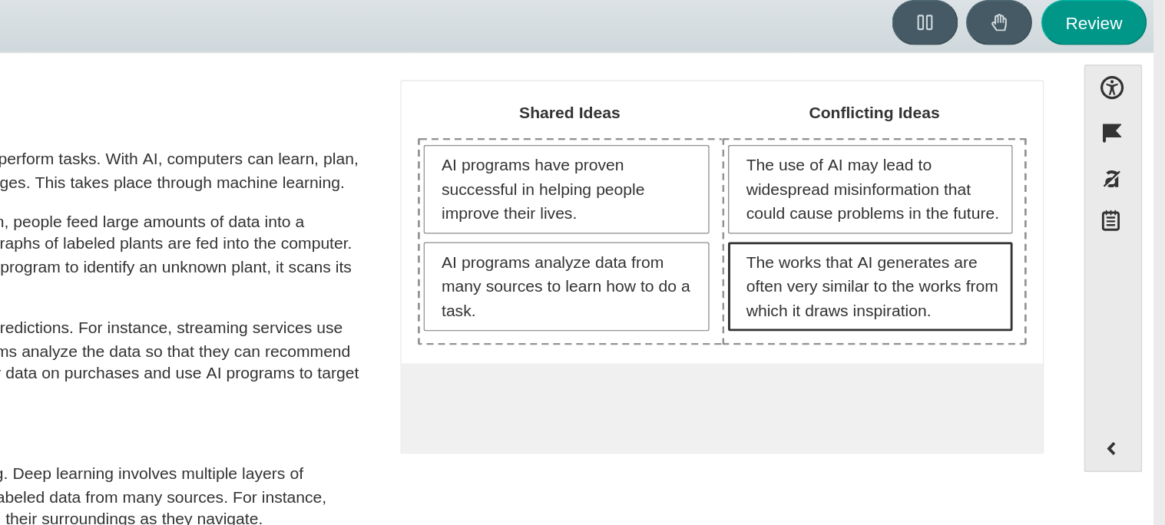
scroll to position [0, 0]
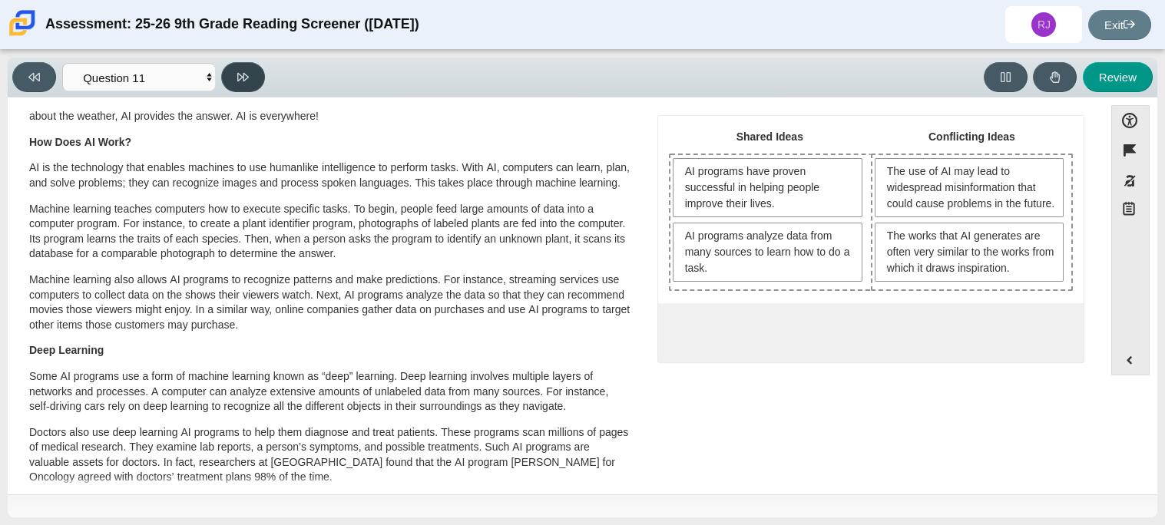
click at [256, 81] on button at bounding box center [243, 77] width 44 height 30
select select "c3effed4-44ce-4a19-bd96-1787f34e9b4c"
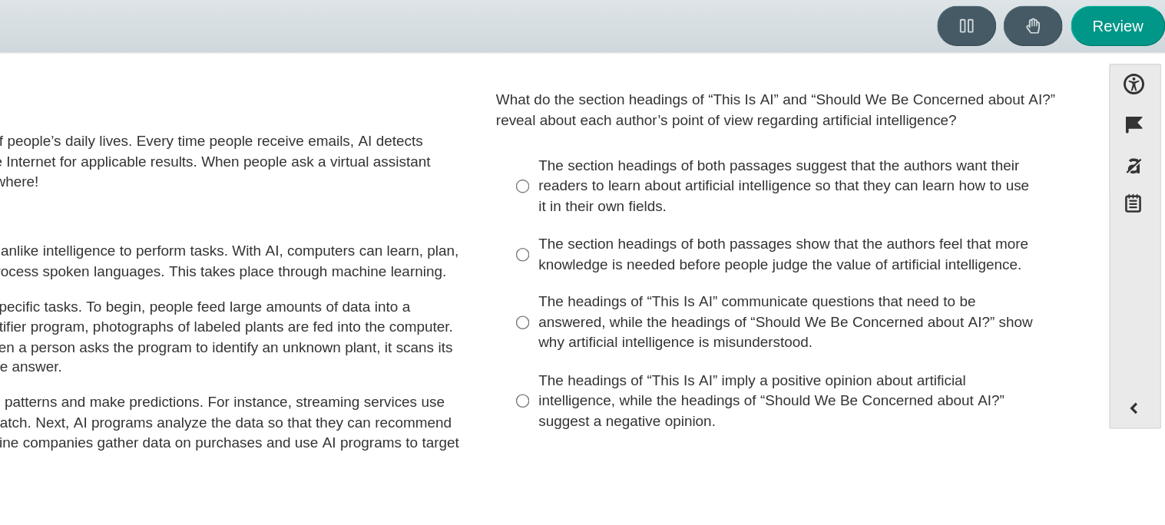
click at [753, 283] on div "The headings of “This Is AI” communicate questions that need to be answered, wh…" at bounding box center [883, 296] width 388 height 45
click at [682, 283] on input "The headings of “This Is AI” communicate questions that need to be answered, wh…" at bounding box center [677, 297] width 10 height 58
radio input "true"
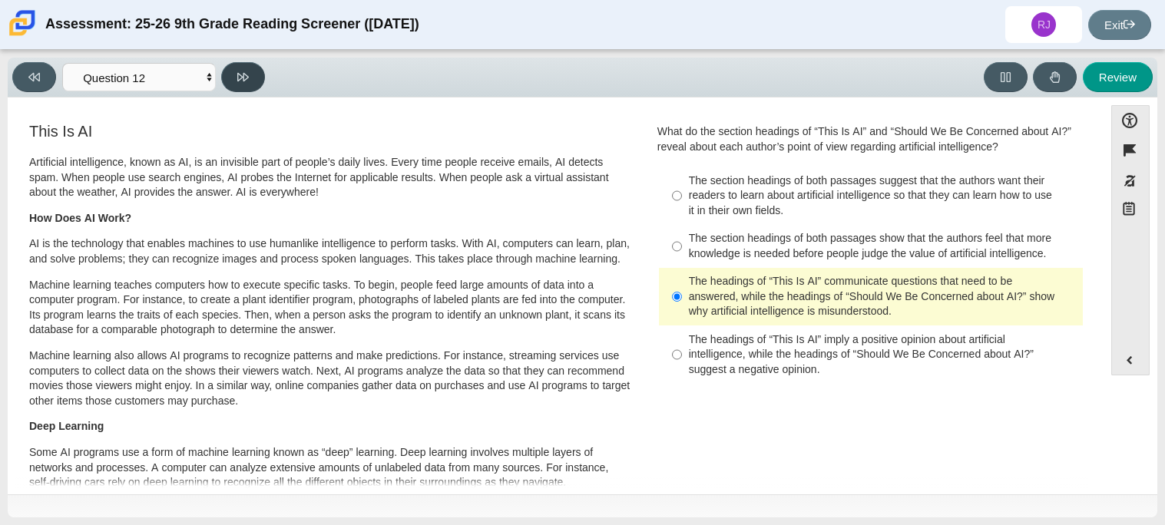
click at [252, 86] on button at bounding box center [243, 77] width 44 height 30
select select "review"
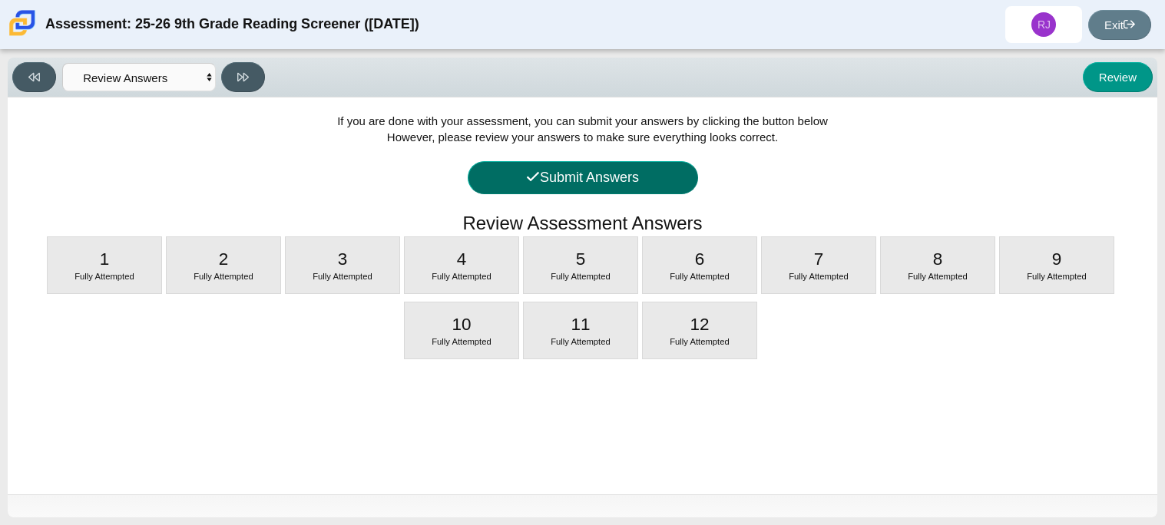
click at [550, 187] on button "Submit Answers" at bounding box center [583, 177] width 230 height 33
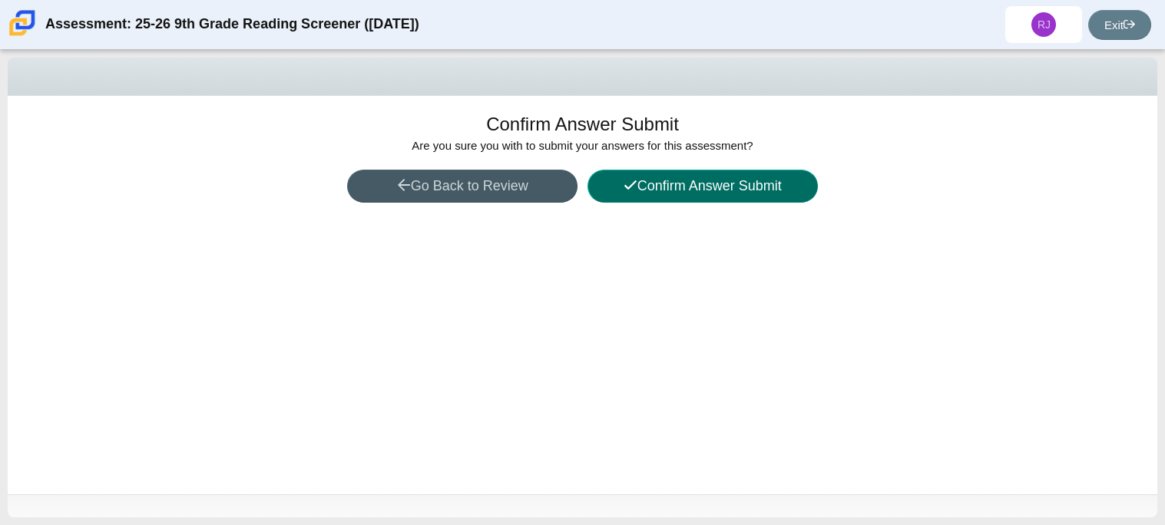
click at [697, 195] on button "Confirm Answer Submit" at bounding box center [702, 186] width 230 height 33
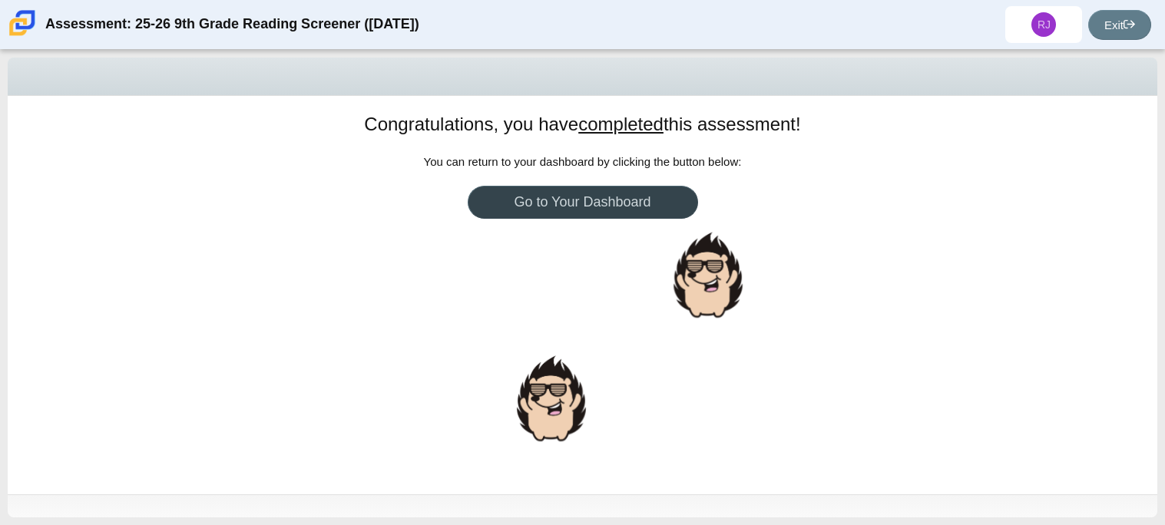
click at [604, 197] on link "Go to Your Dashboard" at bounding box center [583, 202] width 230 height 33
